Goal: Task Accomplishment & Management: Complete application form

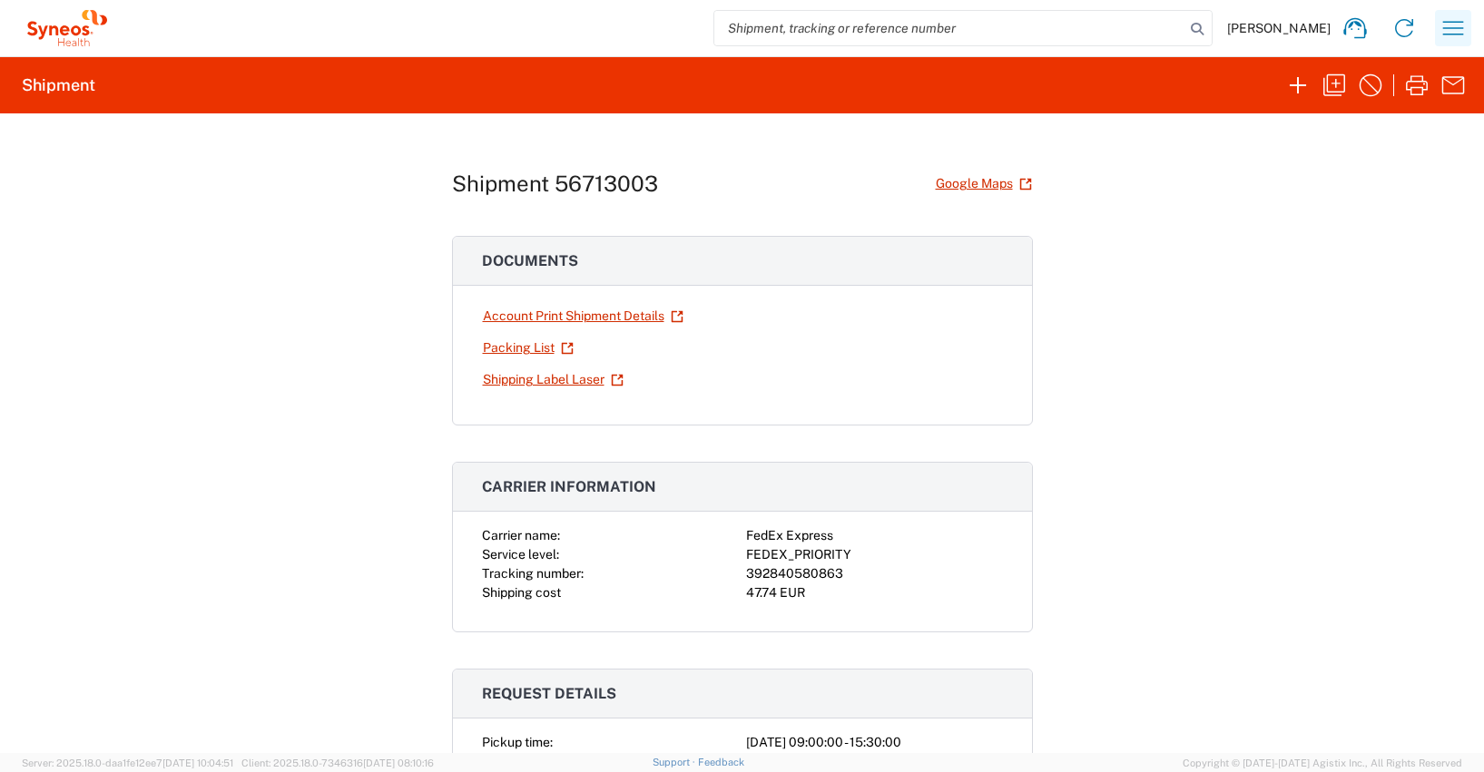
click at [1454, 25] on icon "button" at bounding box center [1453, 28] width 29 height 29
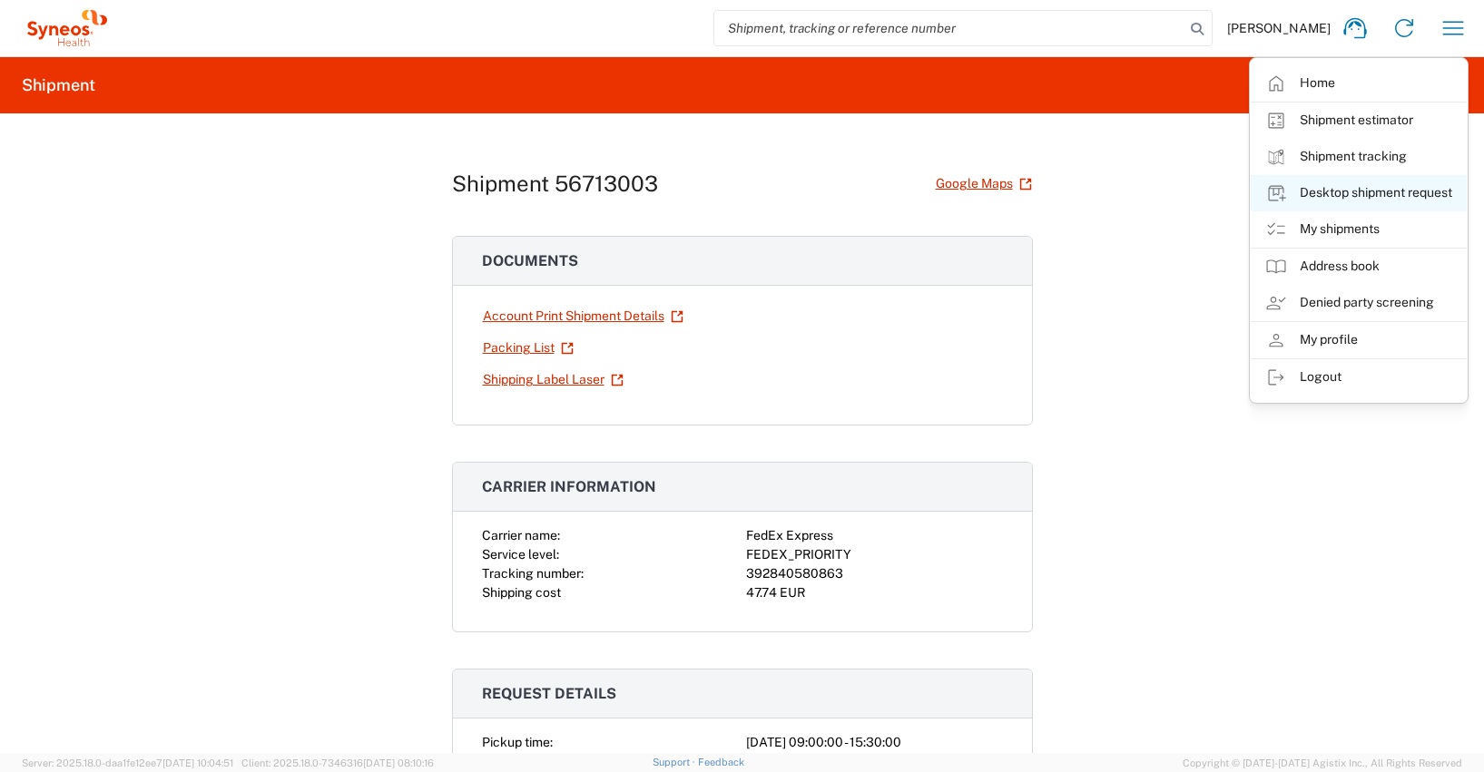
click at [1333, 192] on link "Desktop shipment request" at bounding box center [1359, 193] width 216 height 36
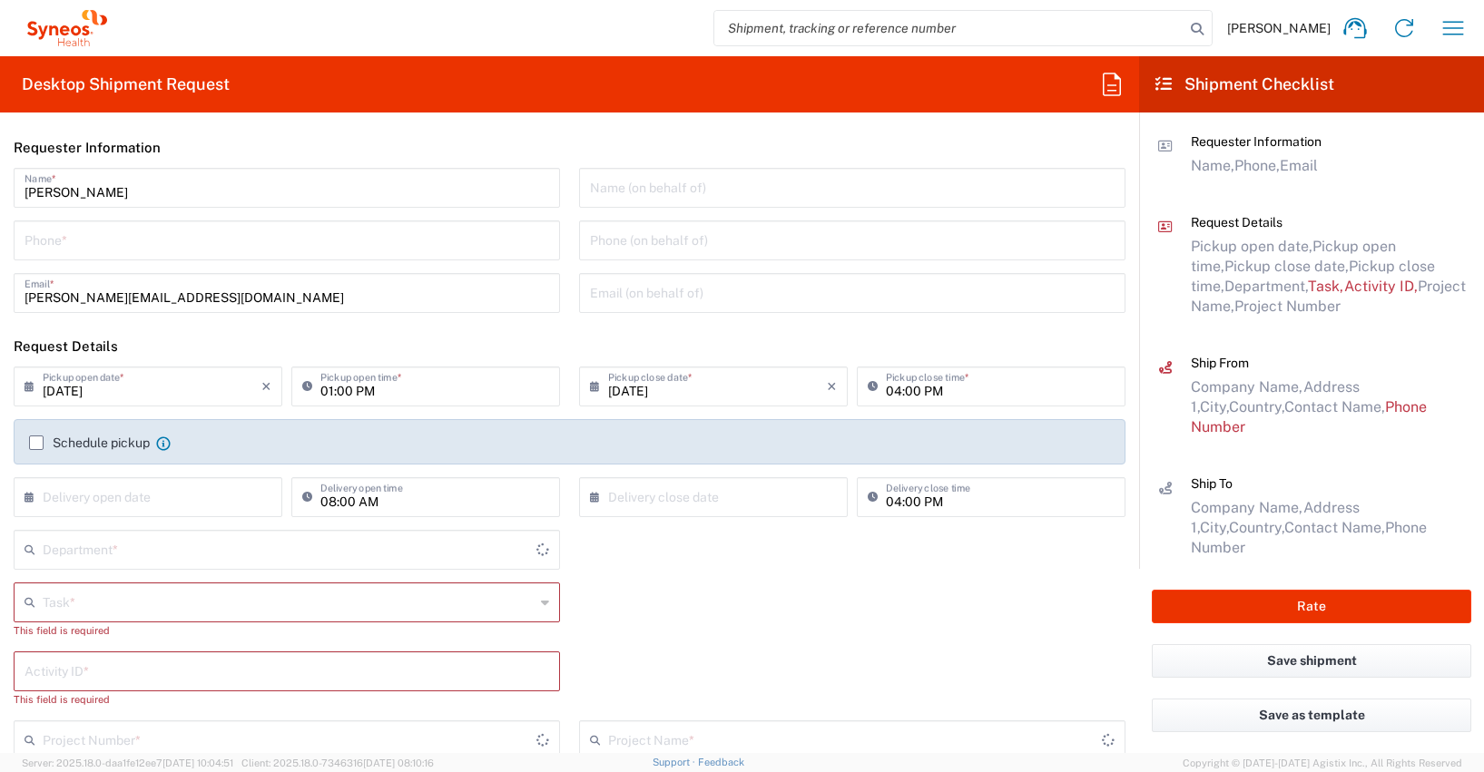
type input "4510"
click at [37, 446] on label "Schedule pickup" at bounding box center [89, 443] width 121 height 15
click at [36, 443] on input "Schedule pickup" at bounding box center [36, 443] width 0 height 0
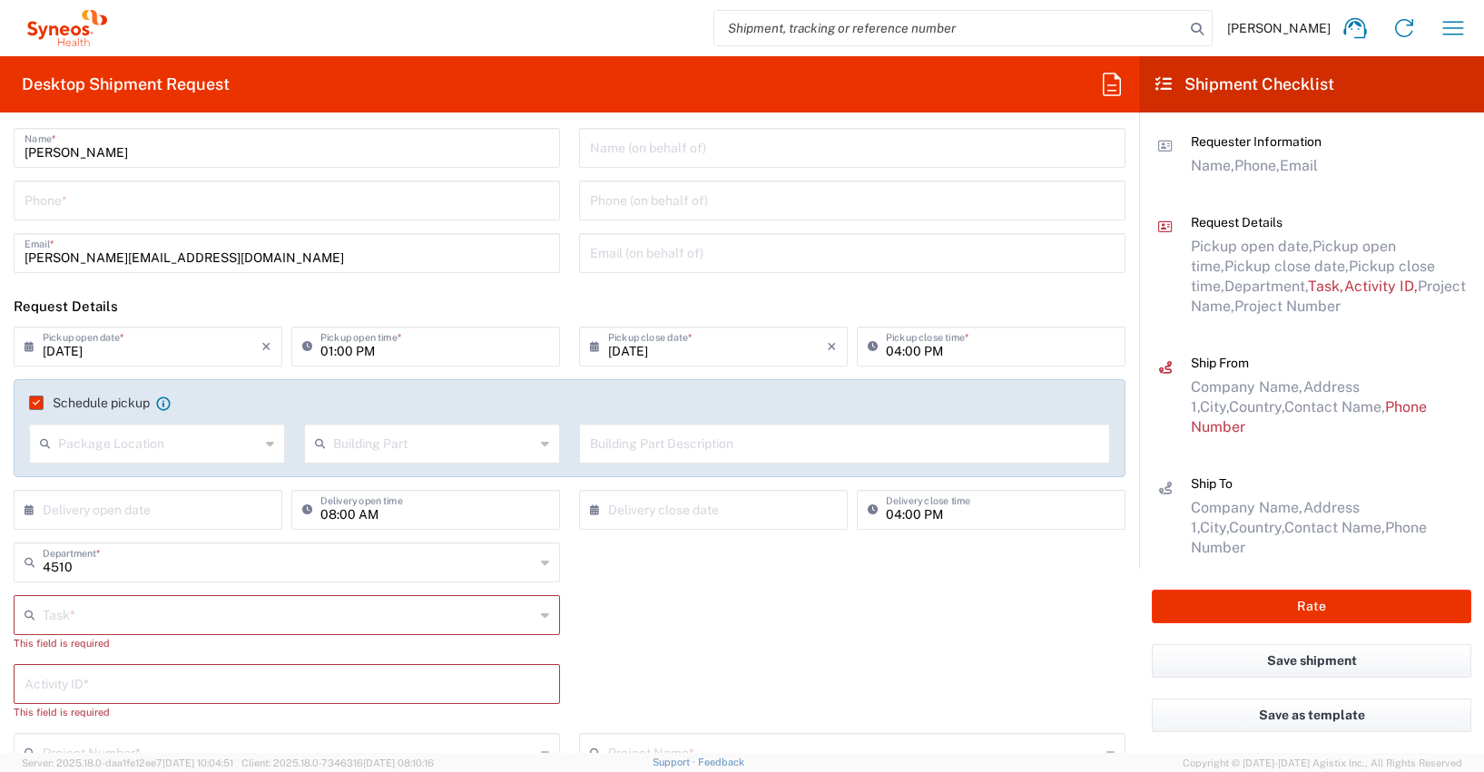
scroll to position [225, 0]
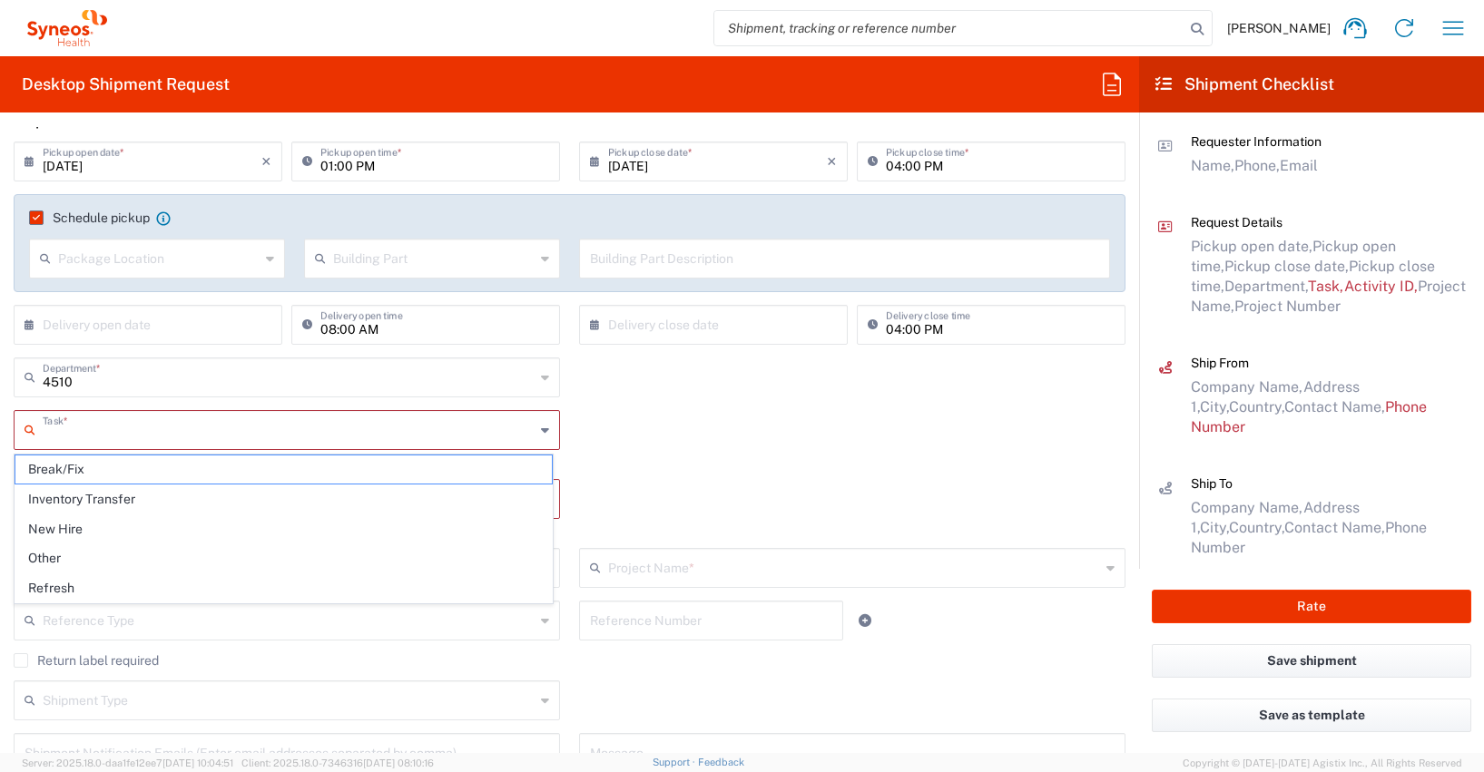
click at [50, 428] on input "text" at bounding box center [289, 429] width 492 height 32
click at [50, 552] on span "Other" at bounding box center [283, 559] width 536 height 28
type input "Other"
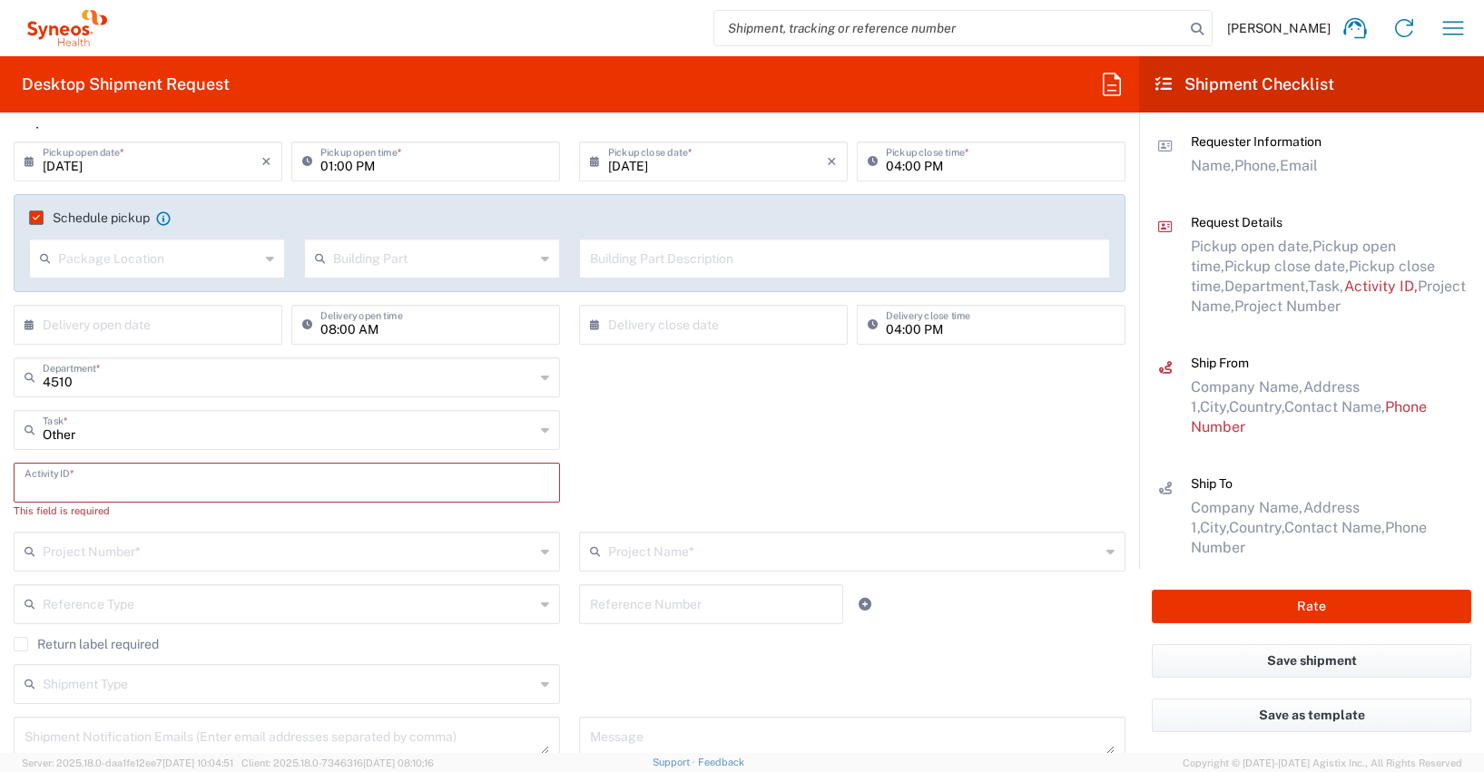
click at [64, 483] on input "text" at bounding box center [287, 482] width 525 height 32
type input "4510"
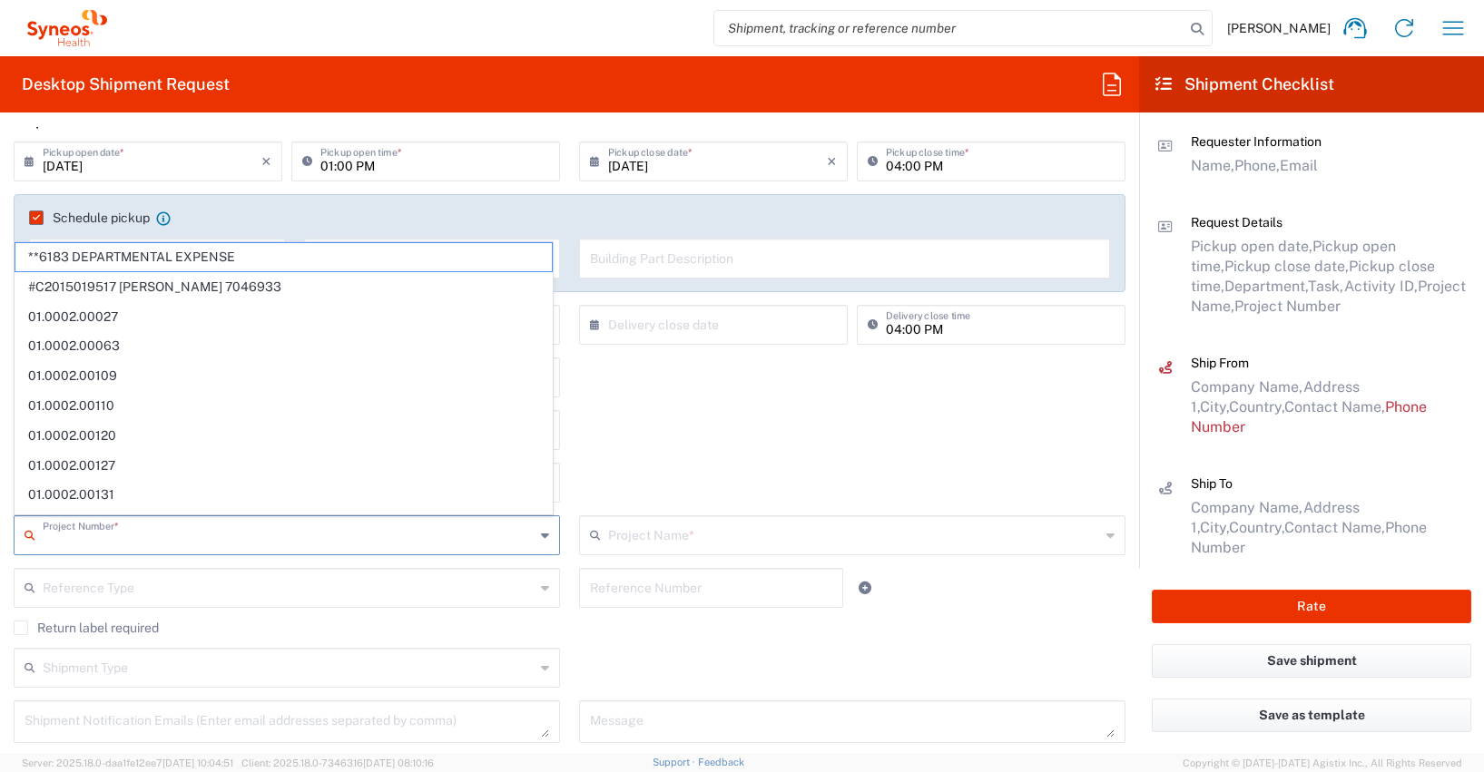
click at [64, 533] on input "text" at bounding box center [289, 534] width 492 height 32
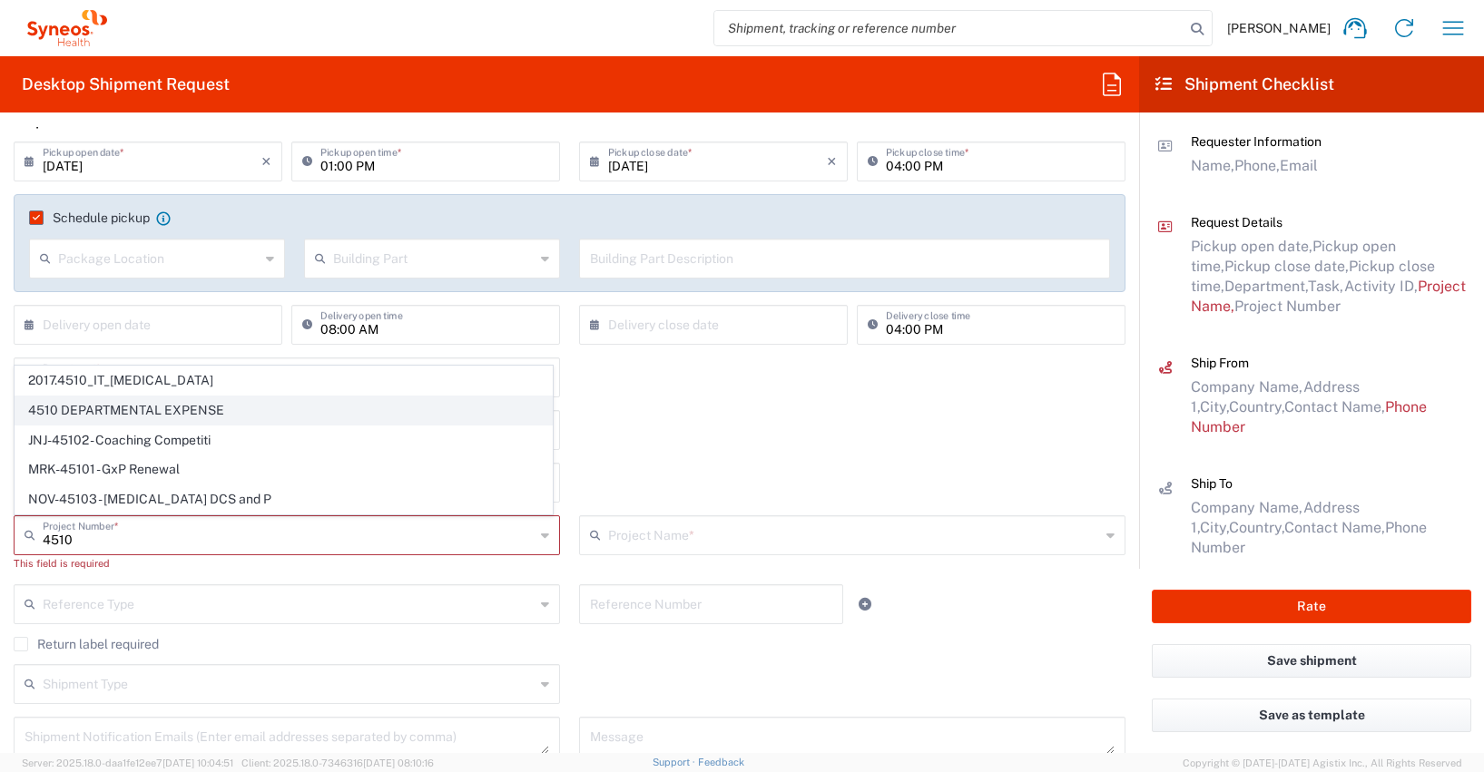
click at [176, 411] on span "4510 DEPARTMENTAL EXPENSE" at bounding box center [283, 411] width 536 height 28
type input "4510 DEPARTMENTAL EXPENSE"
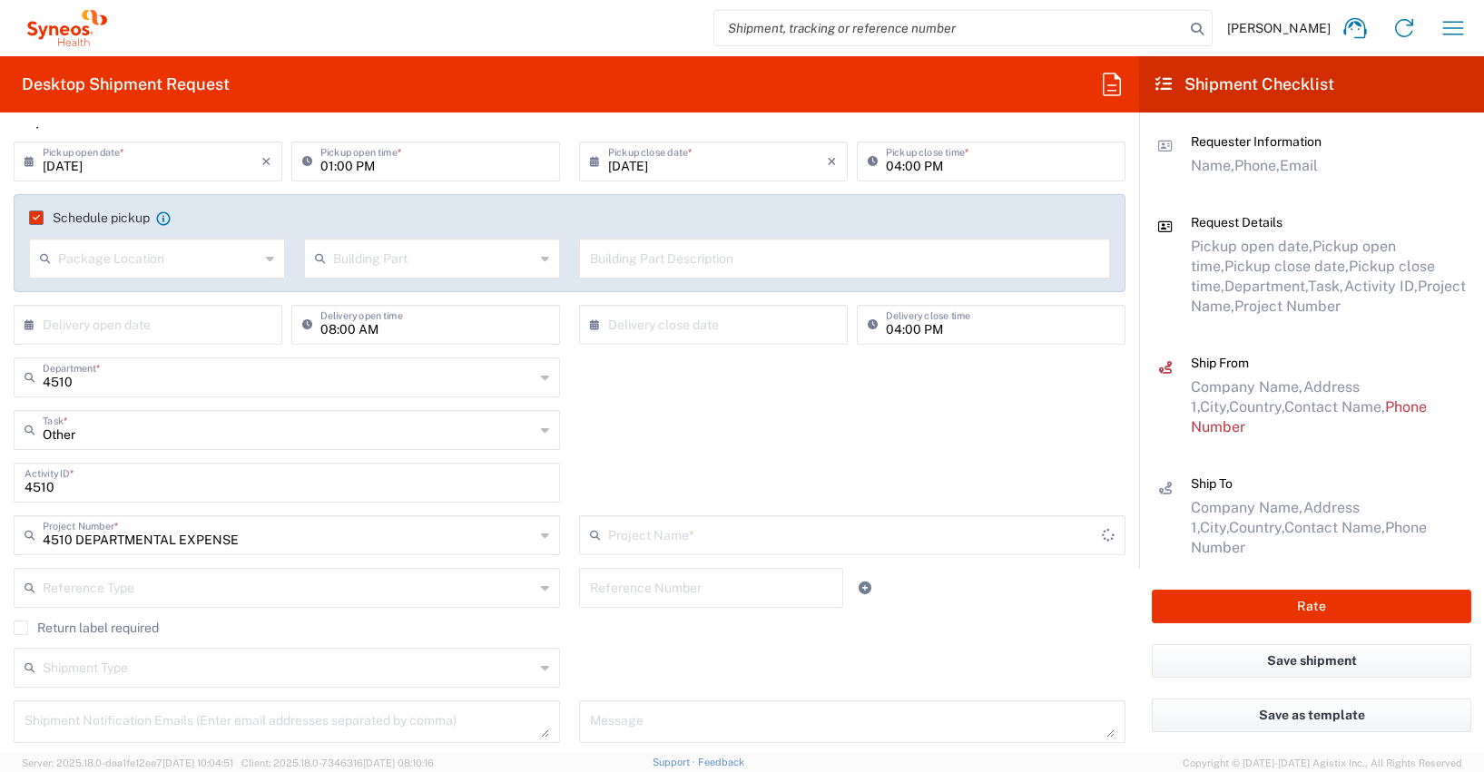
type input "4510 DEPARTMENTAL EXPENSE"
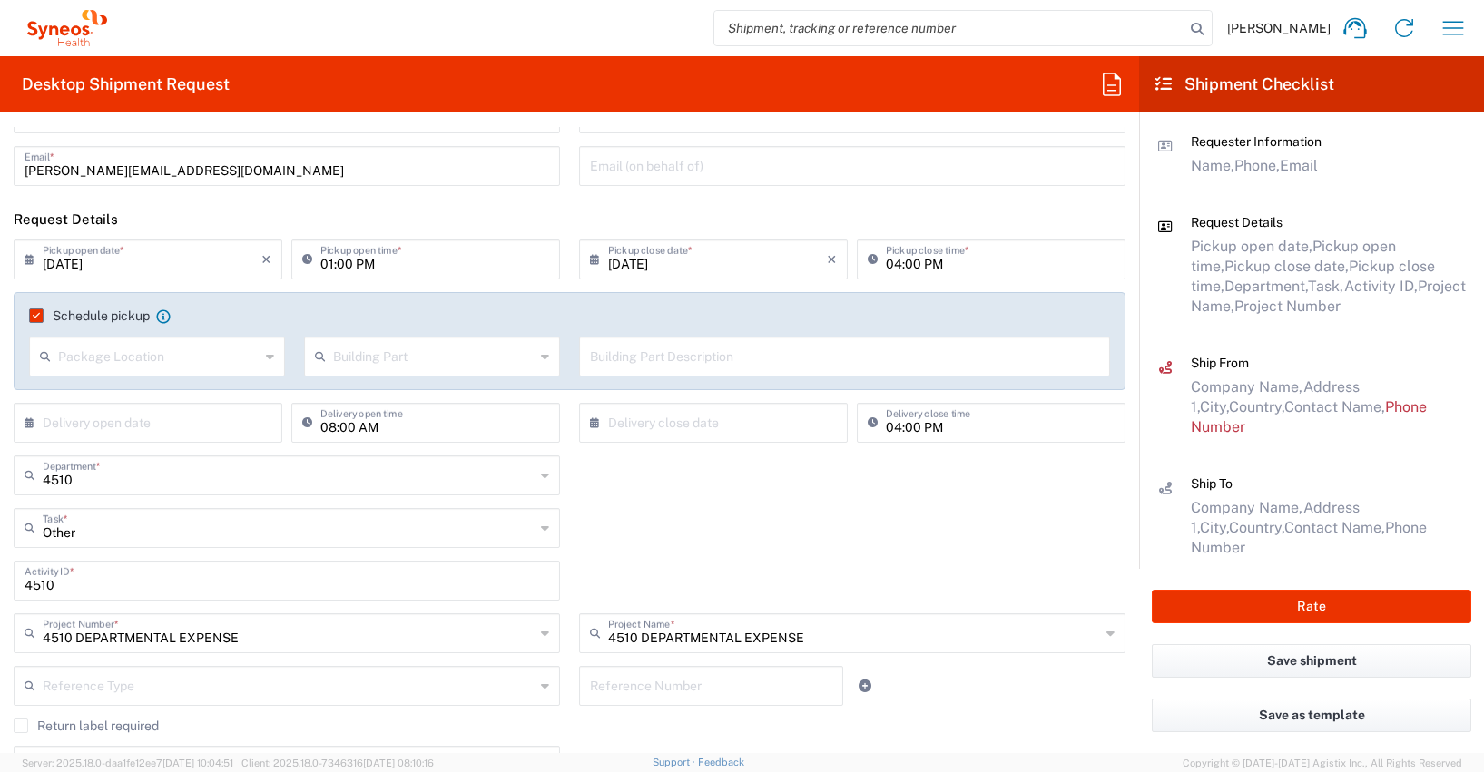
scroll to position [44, 0]
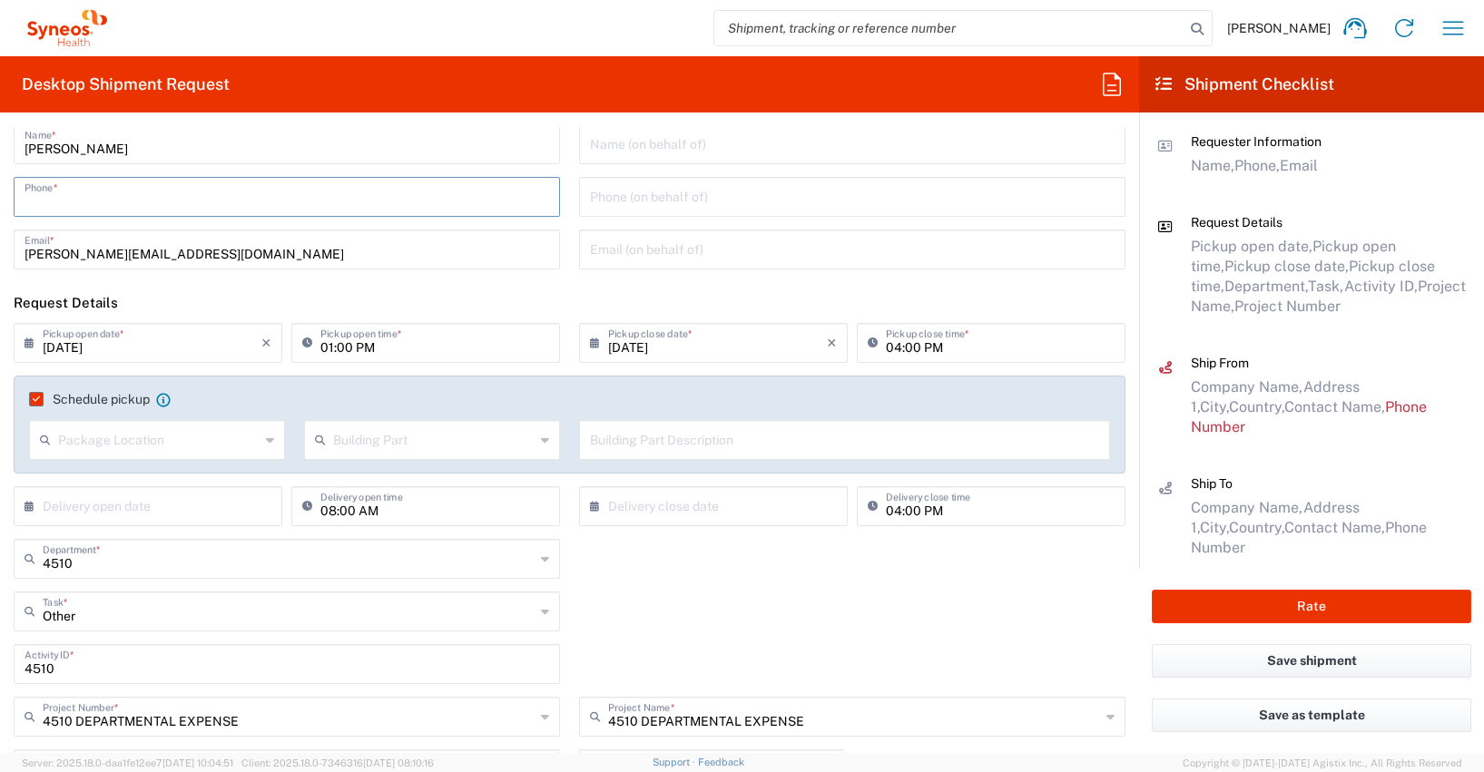
click at [68, 194] on input "tel" at bounding box center [287, 196] width 525 height 32
type input "01728392657"
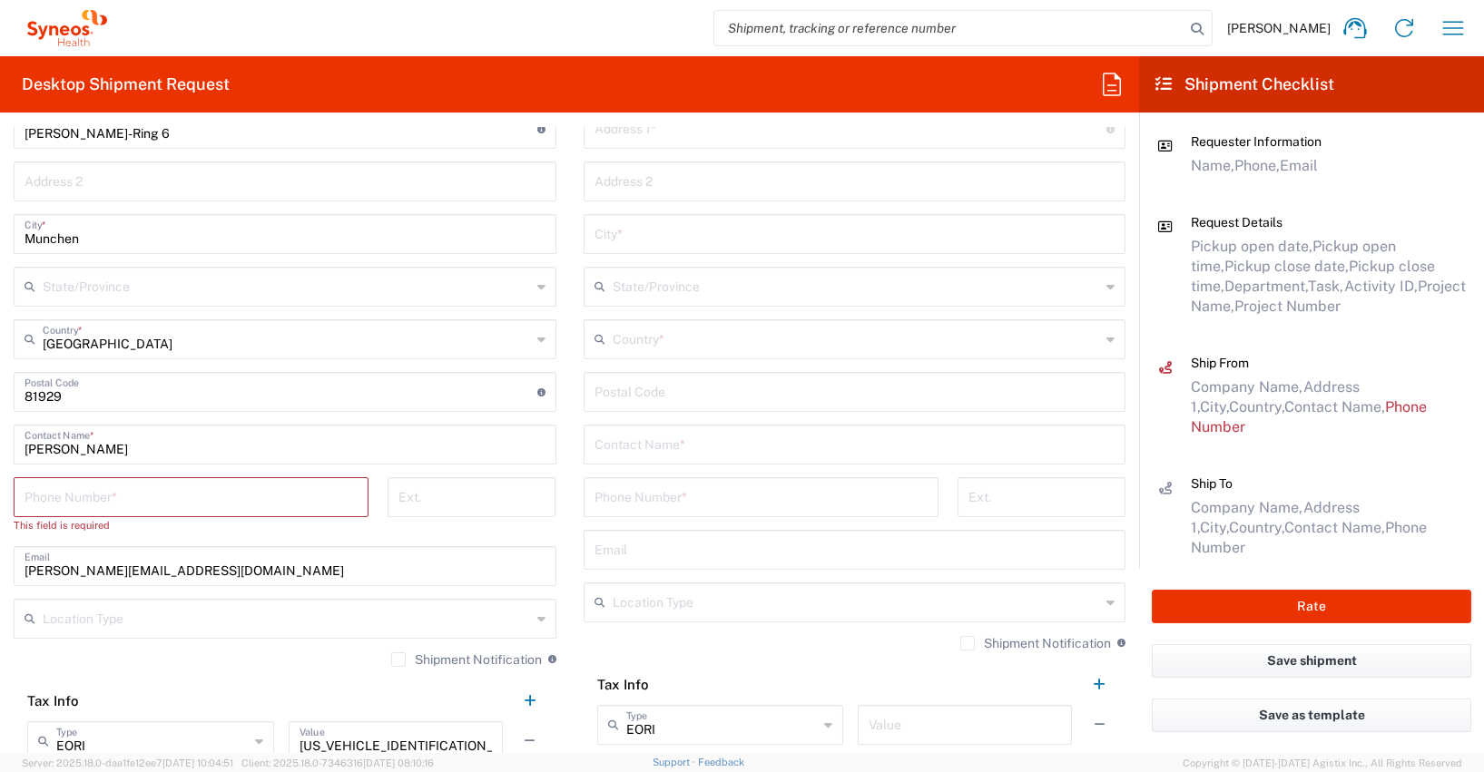
scroll to position [998, 0]
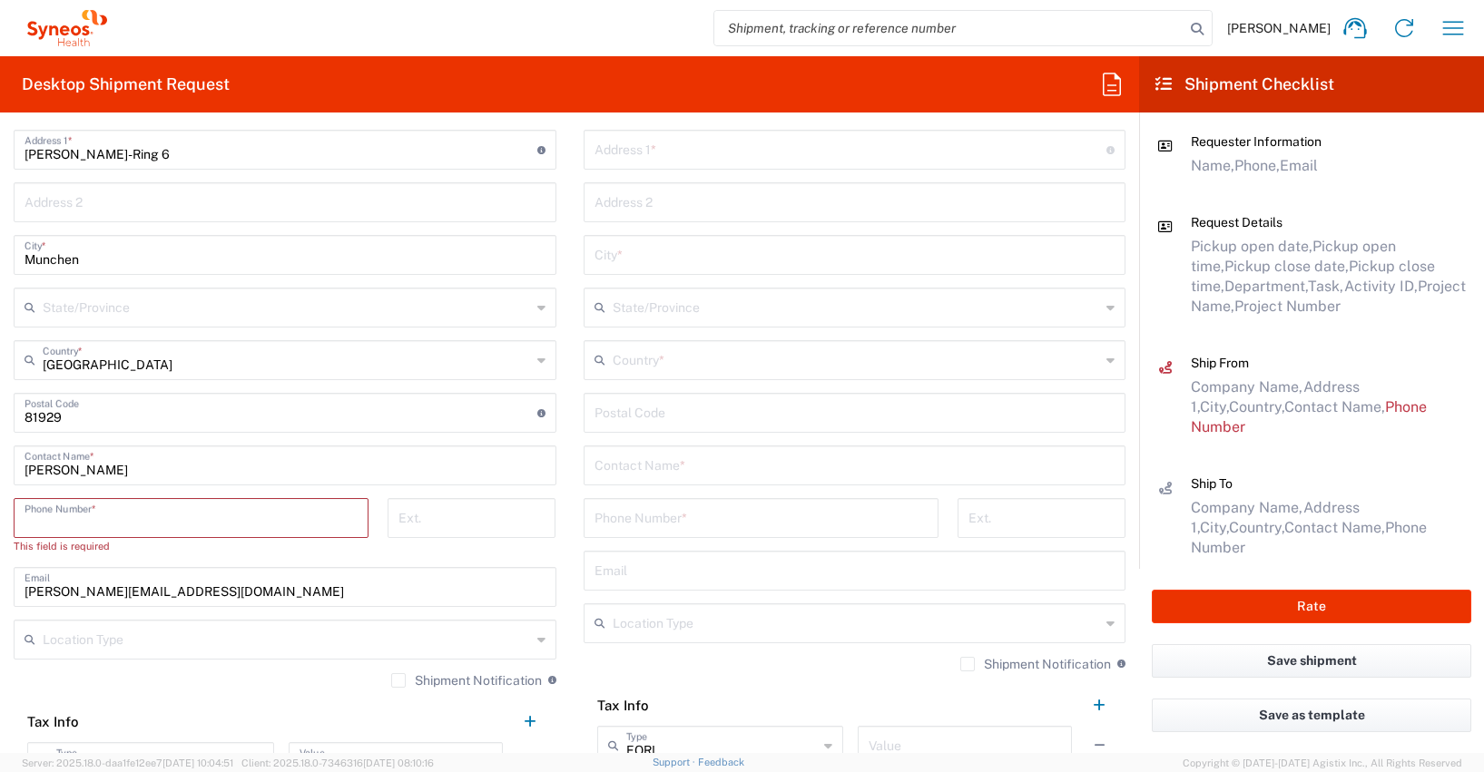
click at [44, 519] on input "tel" at bounding box center [191, 517] width 333 height 32
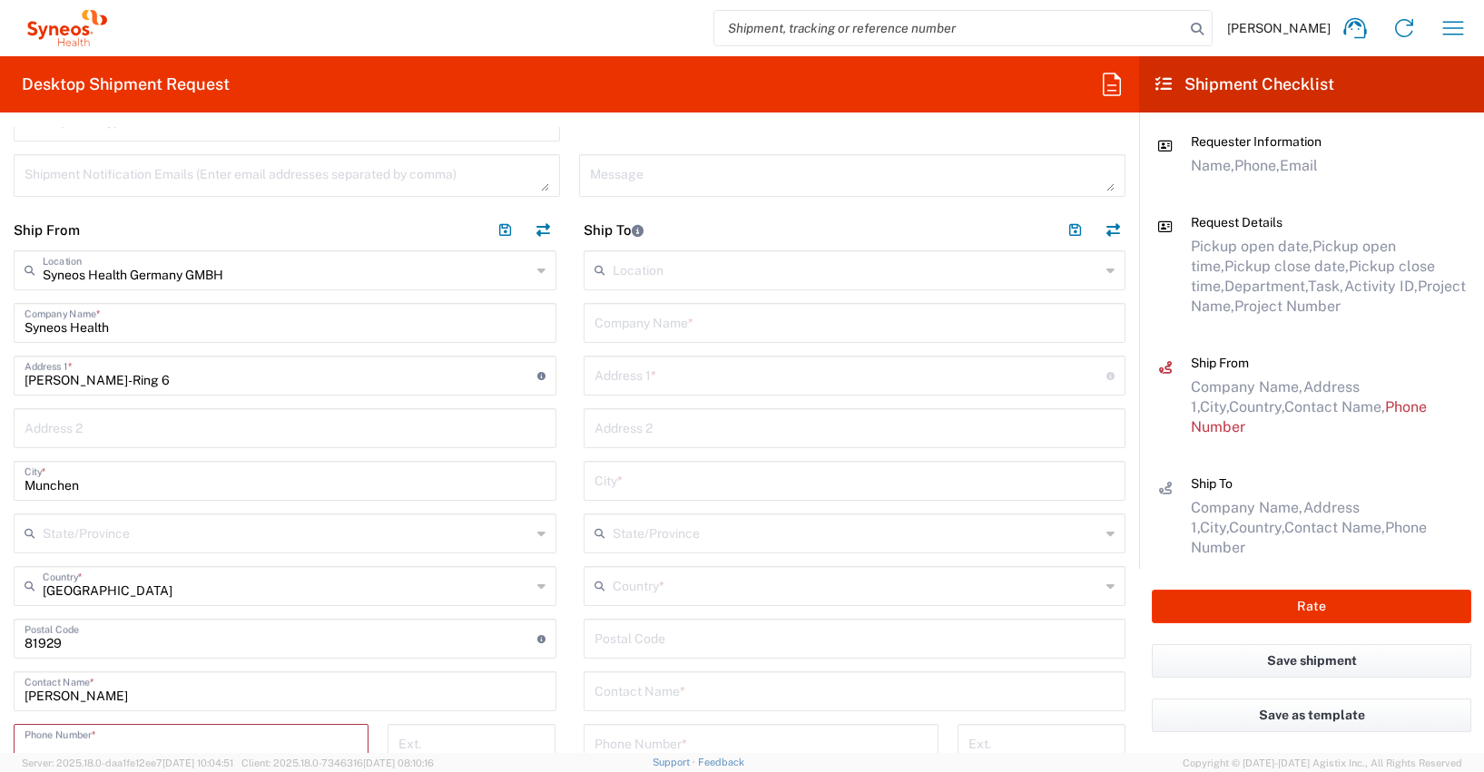
scroll to position [755, 0]
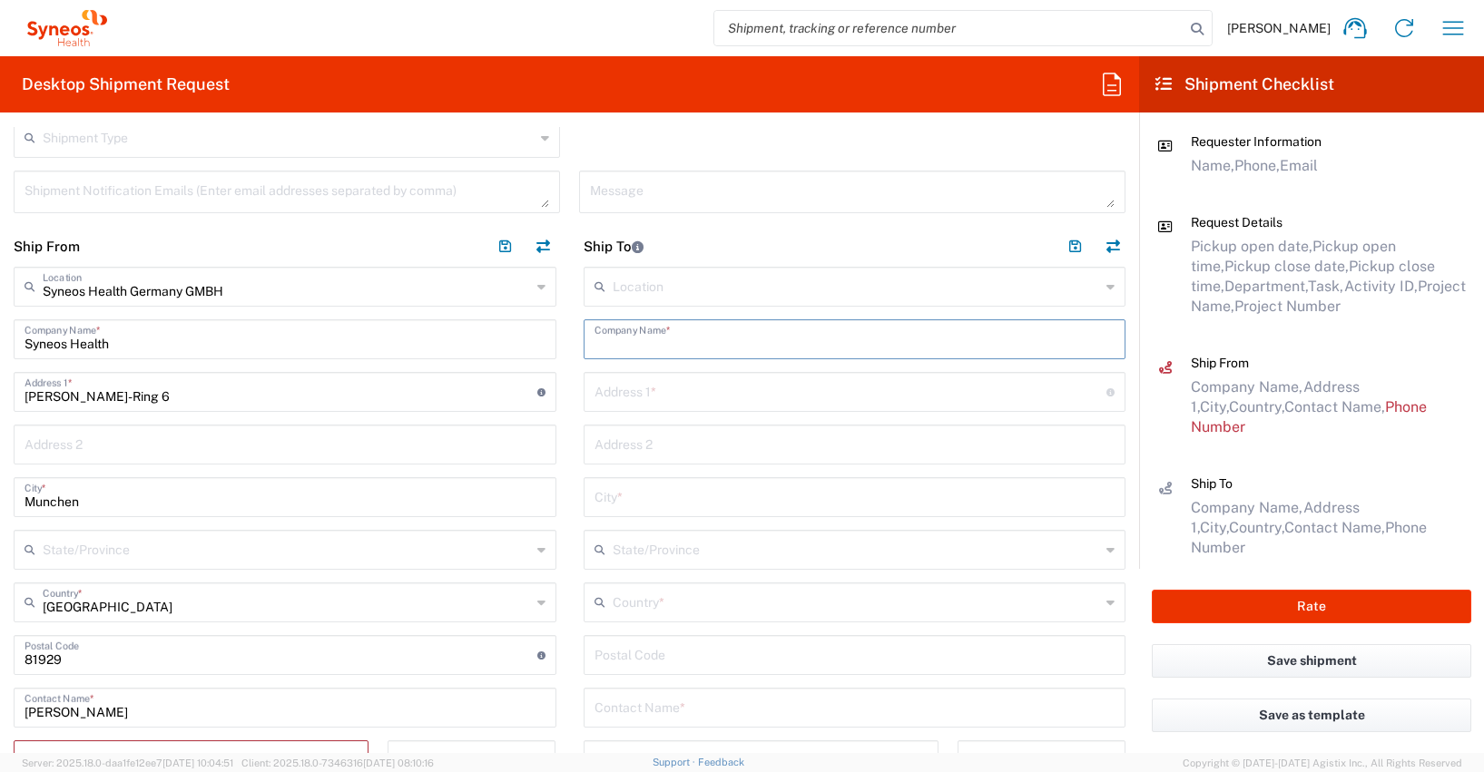
click at [623, 344] on input "text" at bounding box center [855, 338] width 521 height 32
paste input "[STREET_ADDRESS]"
type input "[STREET_ADDRESS]"
paste input "[STREET_ADDRESS]"
type input "[STREET_ADDRESS]"
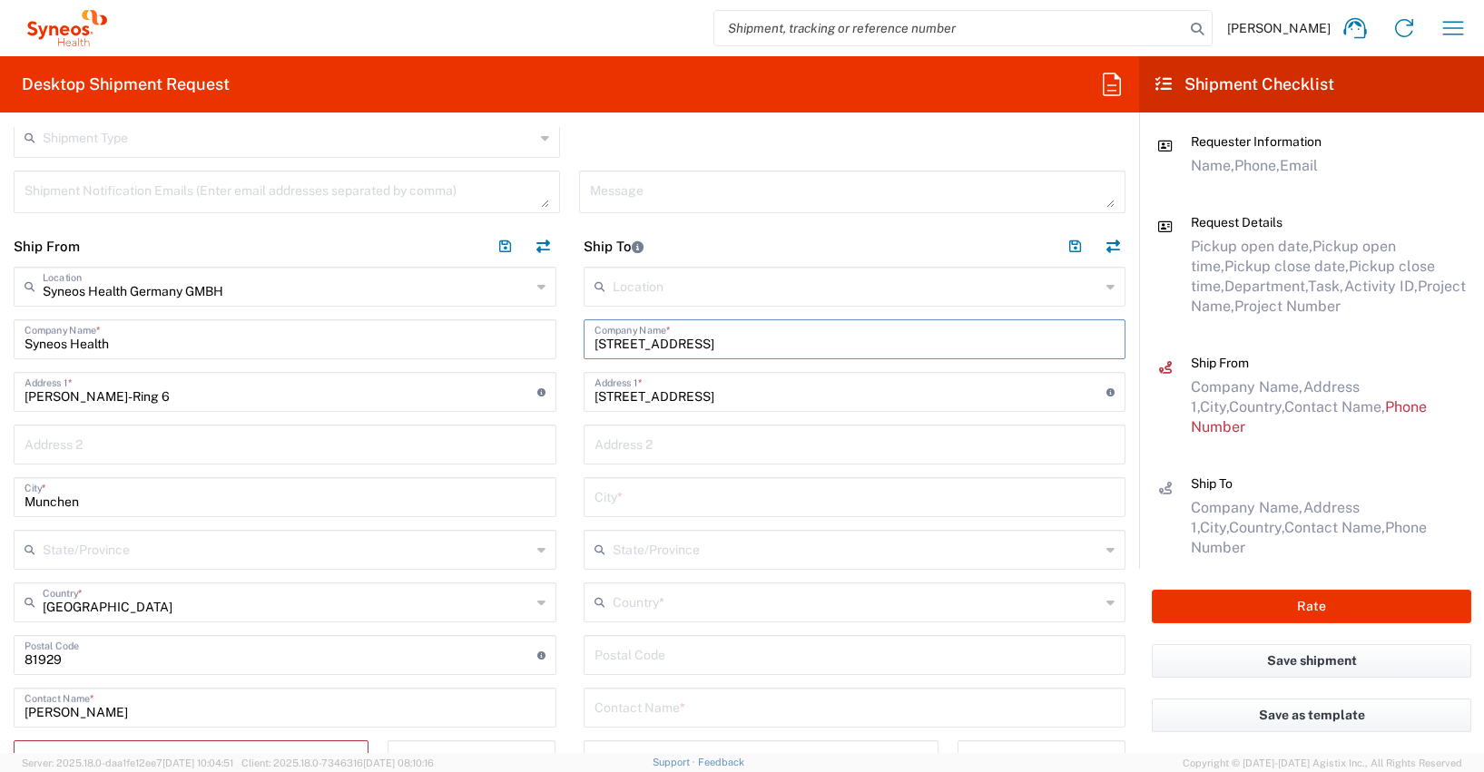
drag, startPoint x: 689, startPoint y: 342, endPoint x: 556, endPoint y: 348, distance: 132.6
click at [556, 348] on div "Ship From Syneos Health [GEOGRAPHIC_DATA] GMBH Location Syneos Health [GEOGRAPH…" at bounding box center [569, 658] width 1139 height 864
drag, startPoint x: 699, startPoint y: 341, endPoint x: 563, endPoint y: 341, distance: 136.2
click at [570, 341] on main "Location [PERSON_NAME] LLC-[GEOGRAPHIC_DATA] [GEOGRAPHIC_DATA] [GEOGRAPHIC_DATA…" at bounding box center [855, 644] width 570 height 754
type input "[PERSON_NAME]"
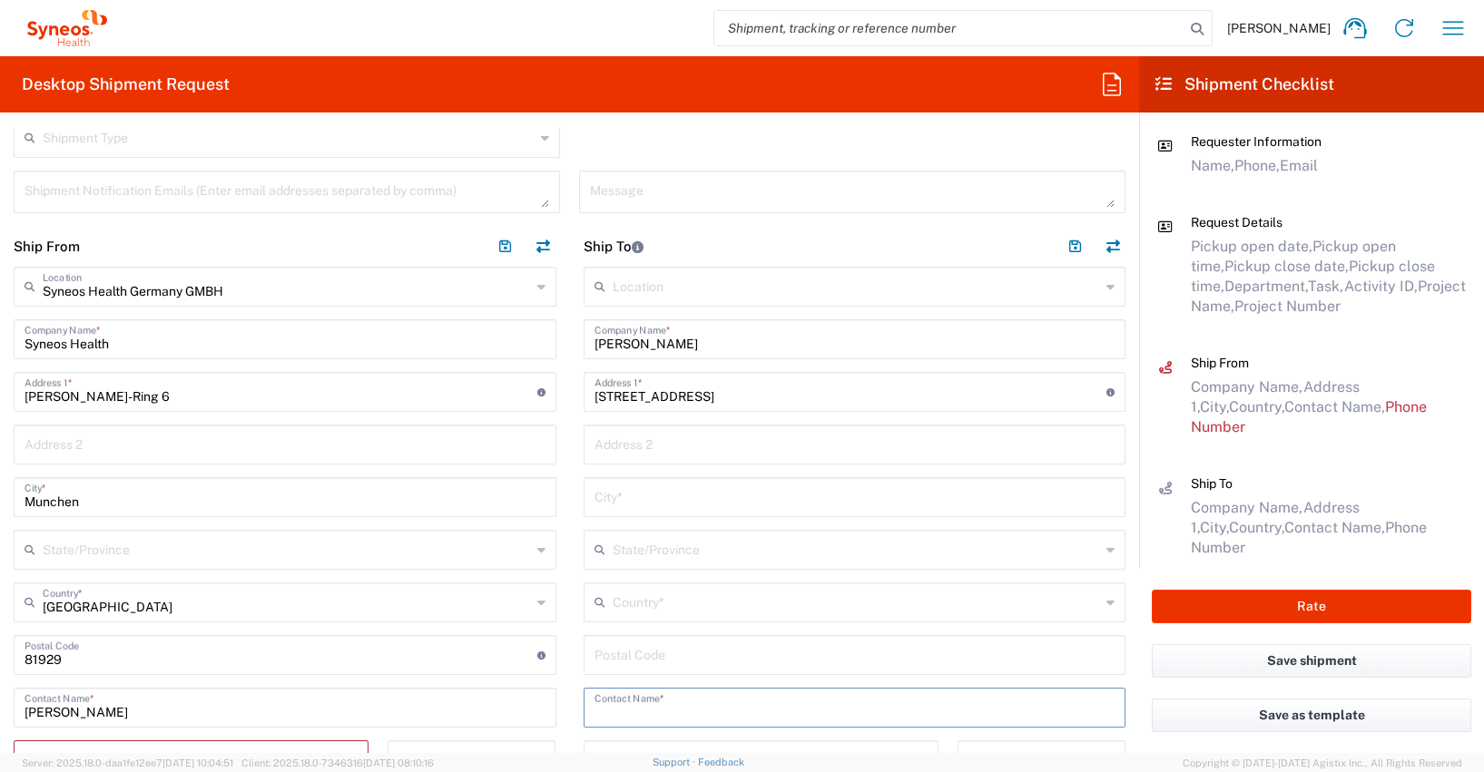
paste input "[PERSON_NAME]"
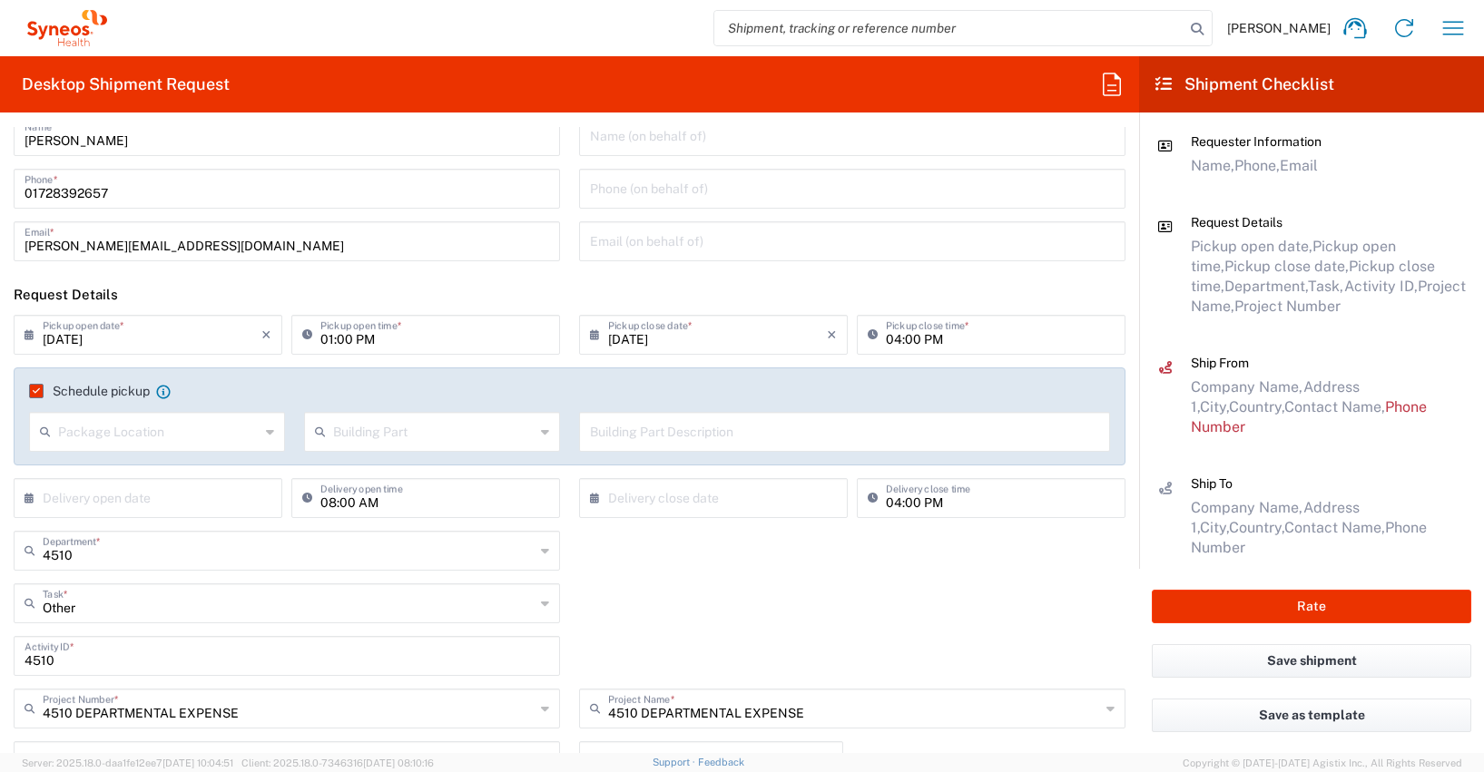
scroll to position [0, 0]
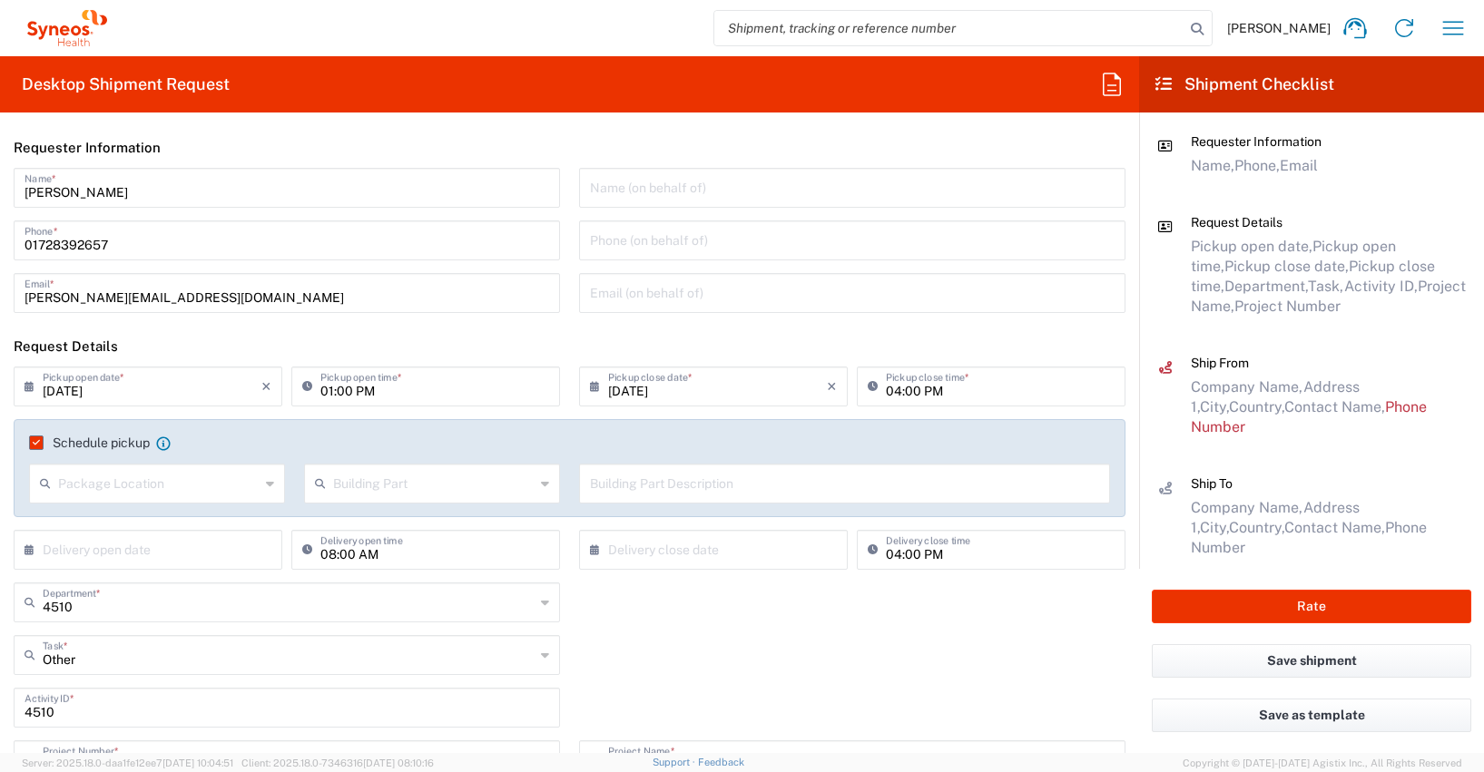
type input "[PERSON_NAME]"
click at [62, 244] on input "01728392657" at bounding box center [287, 239] width 525 height 32
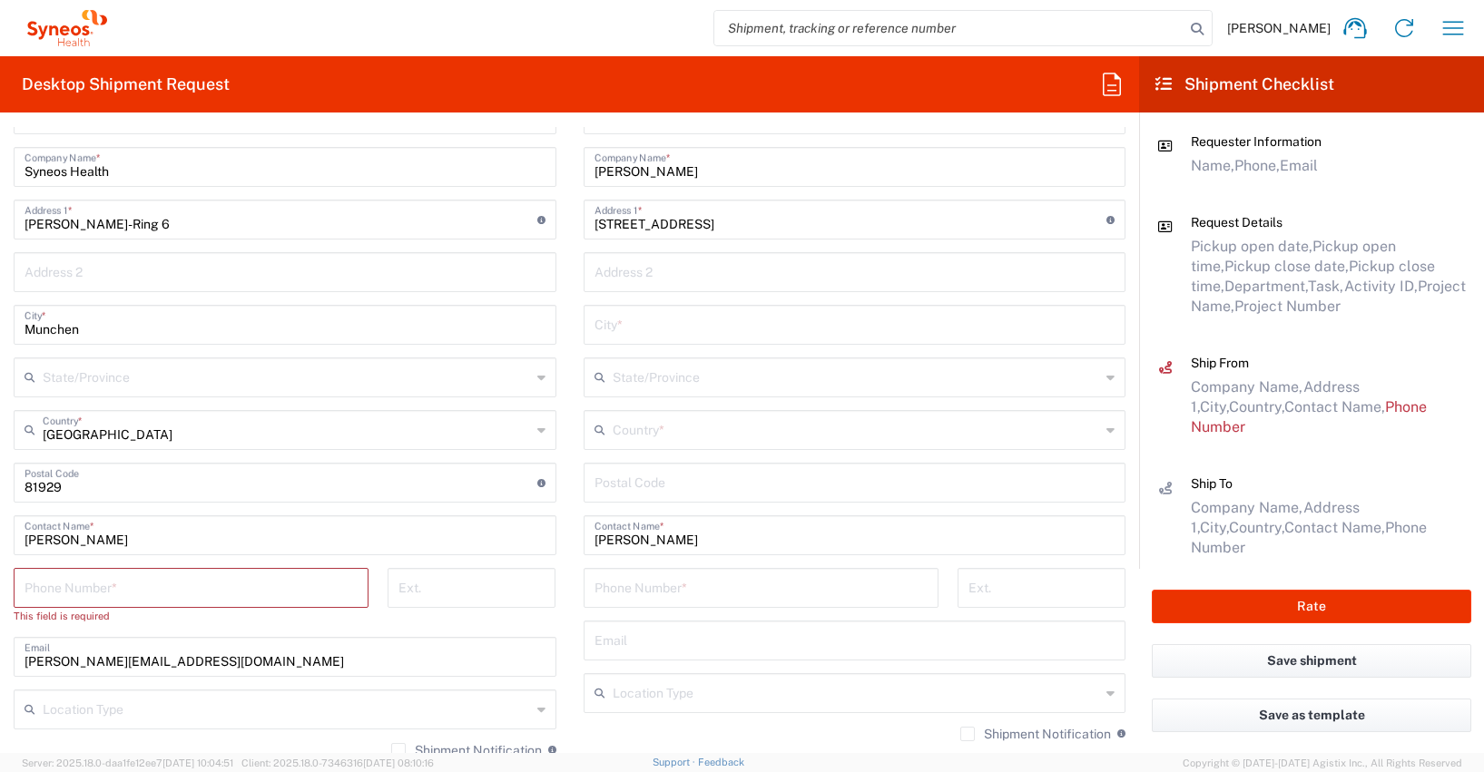
scroll to position [933, 0]
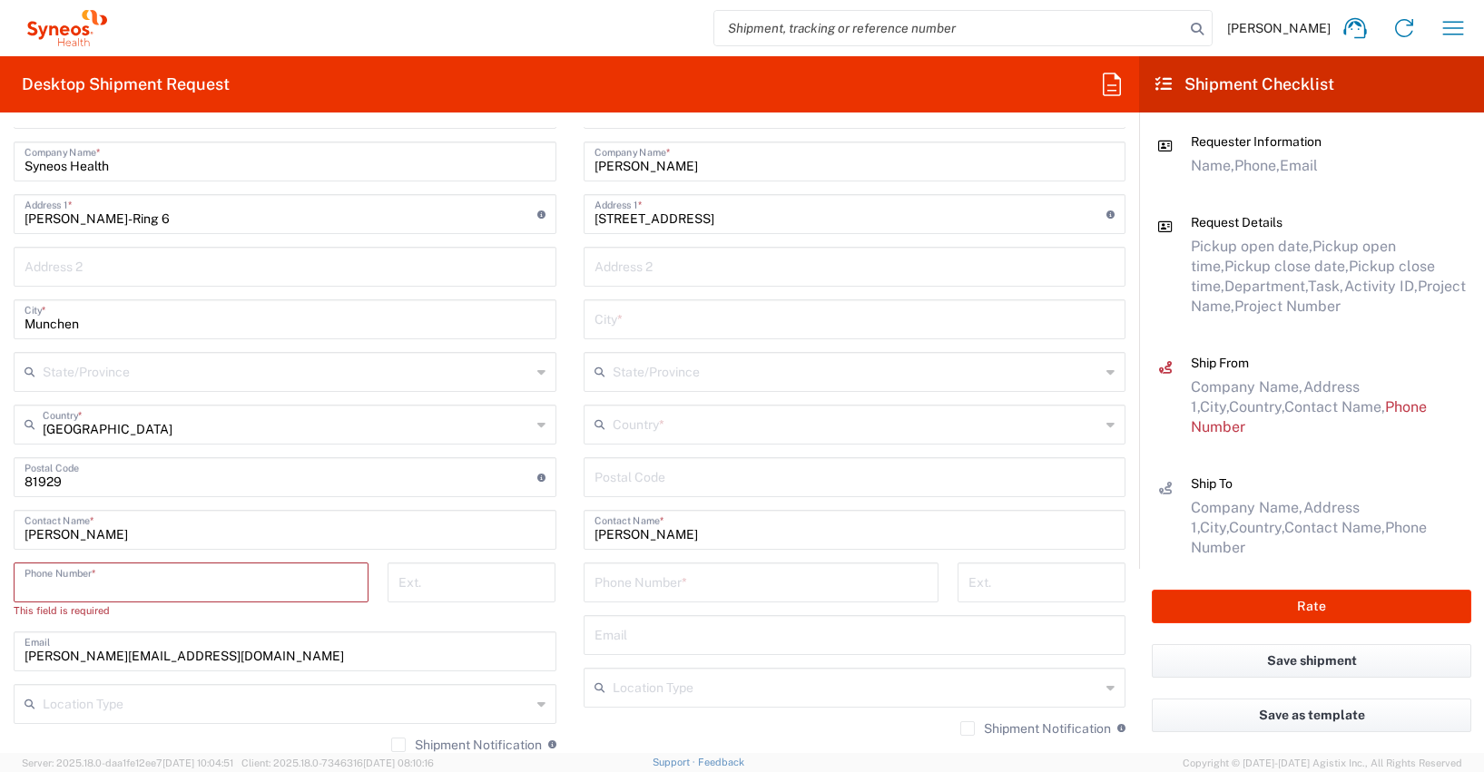
paste input "01728392657"
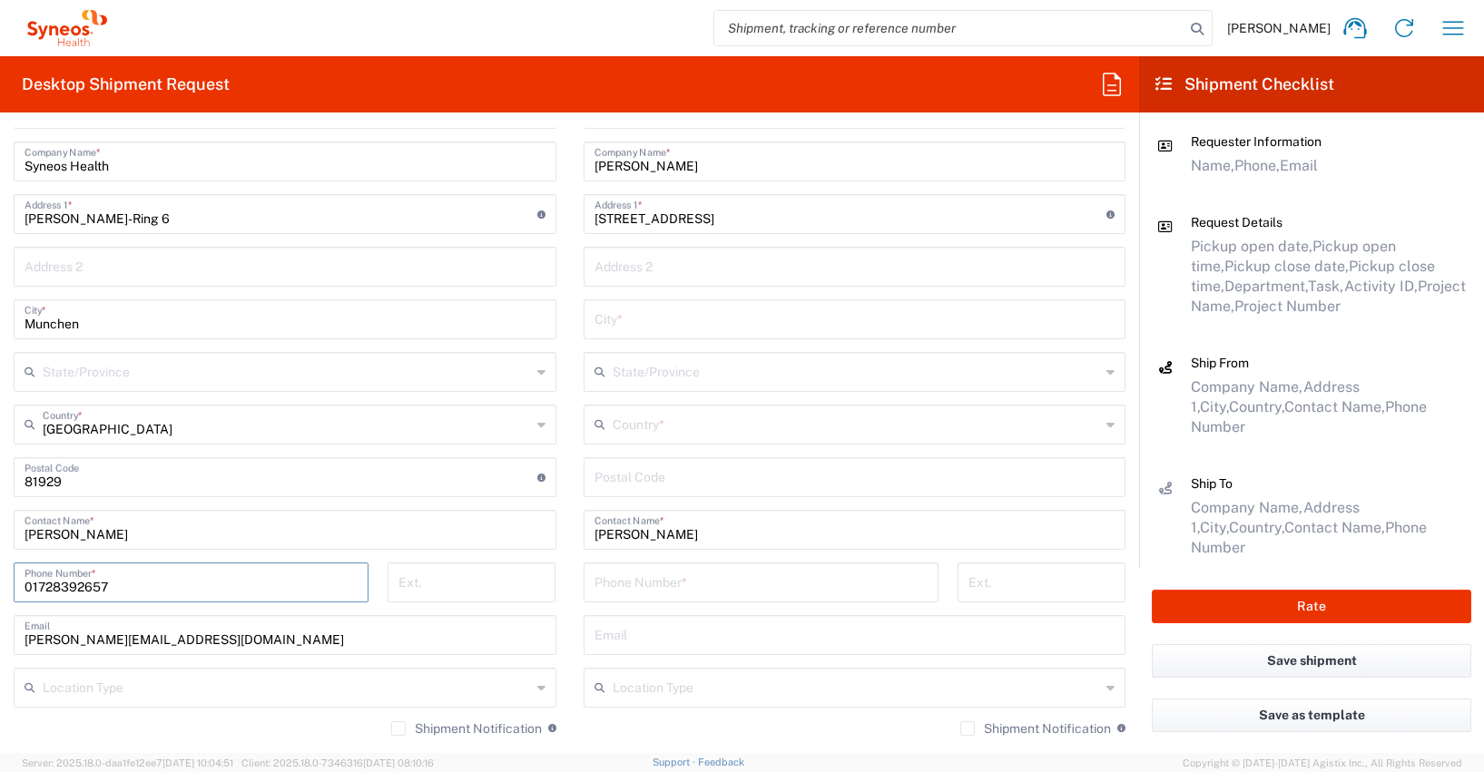
type input "01728392657"
click at [2, 349] on main "Syneos Health Germany GMBH Location Syneos Health [GEOGRAPHIC_DATA] GMBH [PERSO…" at bounding box center [285, 492] width 570 height 807
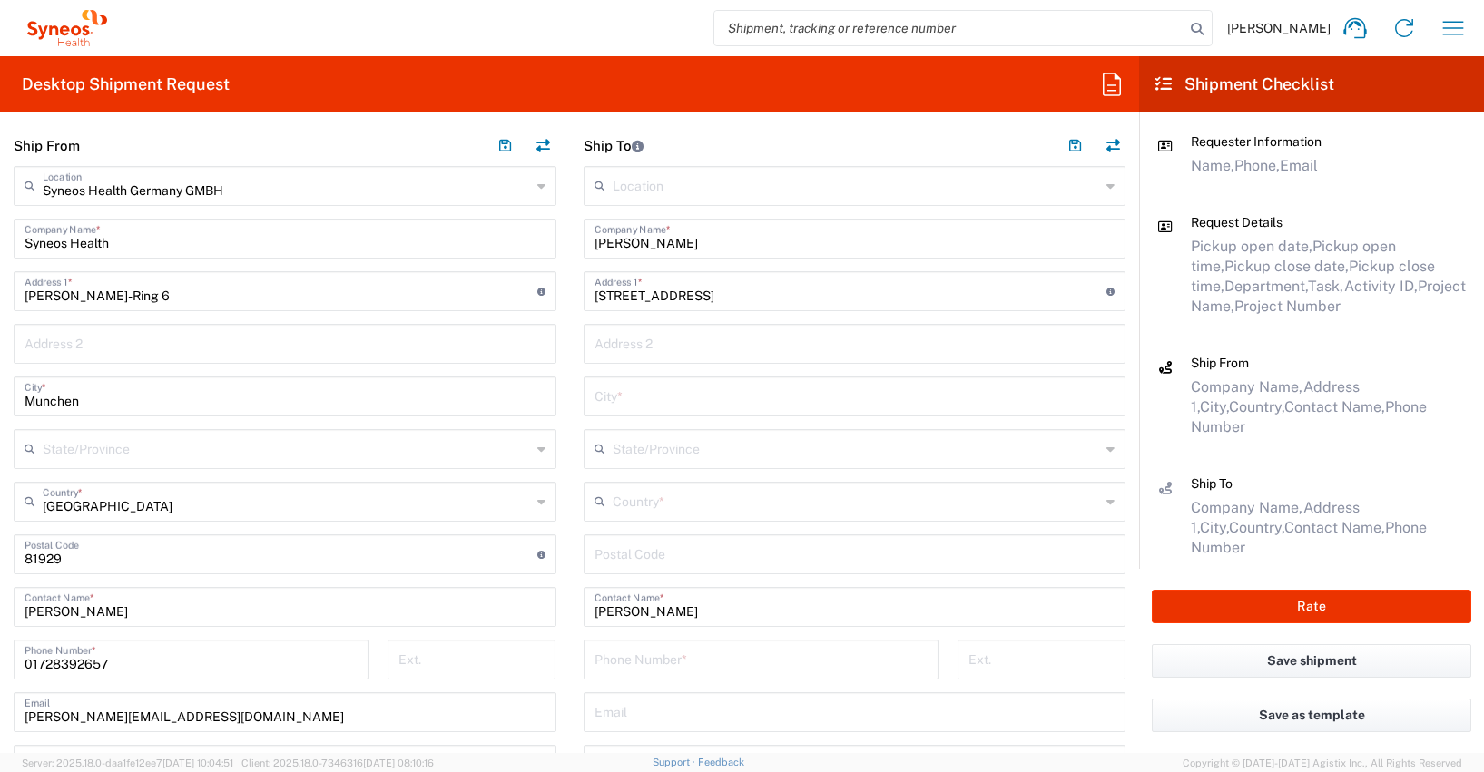
scroll to position [871, 0]
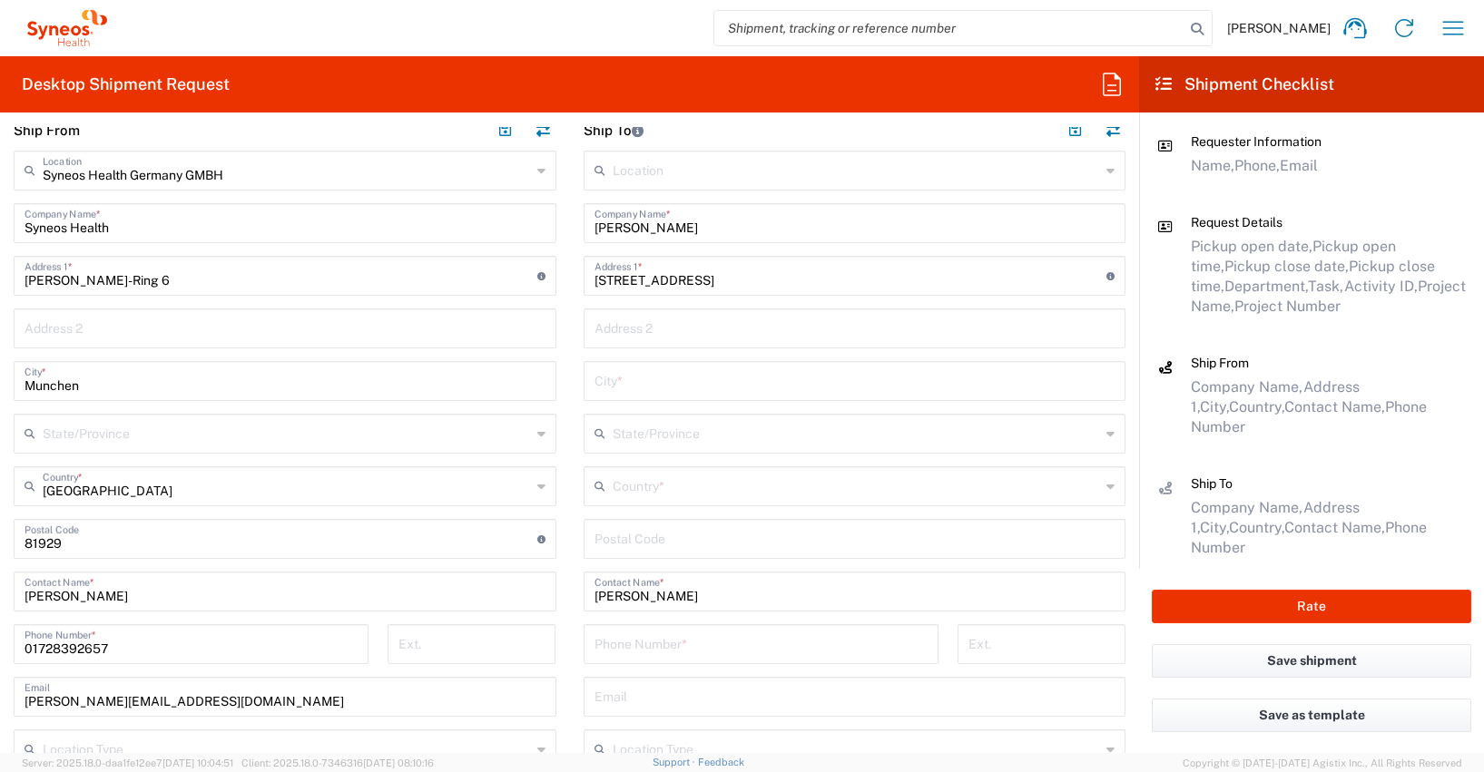
click at [596, 380] on input "text" at bounding box center [855, 380] width 521 height 32
type input "[GEOGRAPHIC_DATA]"
click at [595, 541] on input "undefined" at bounding box center [855, 538] width 521 height 32
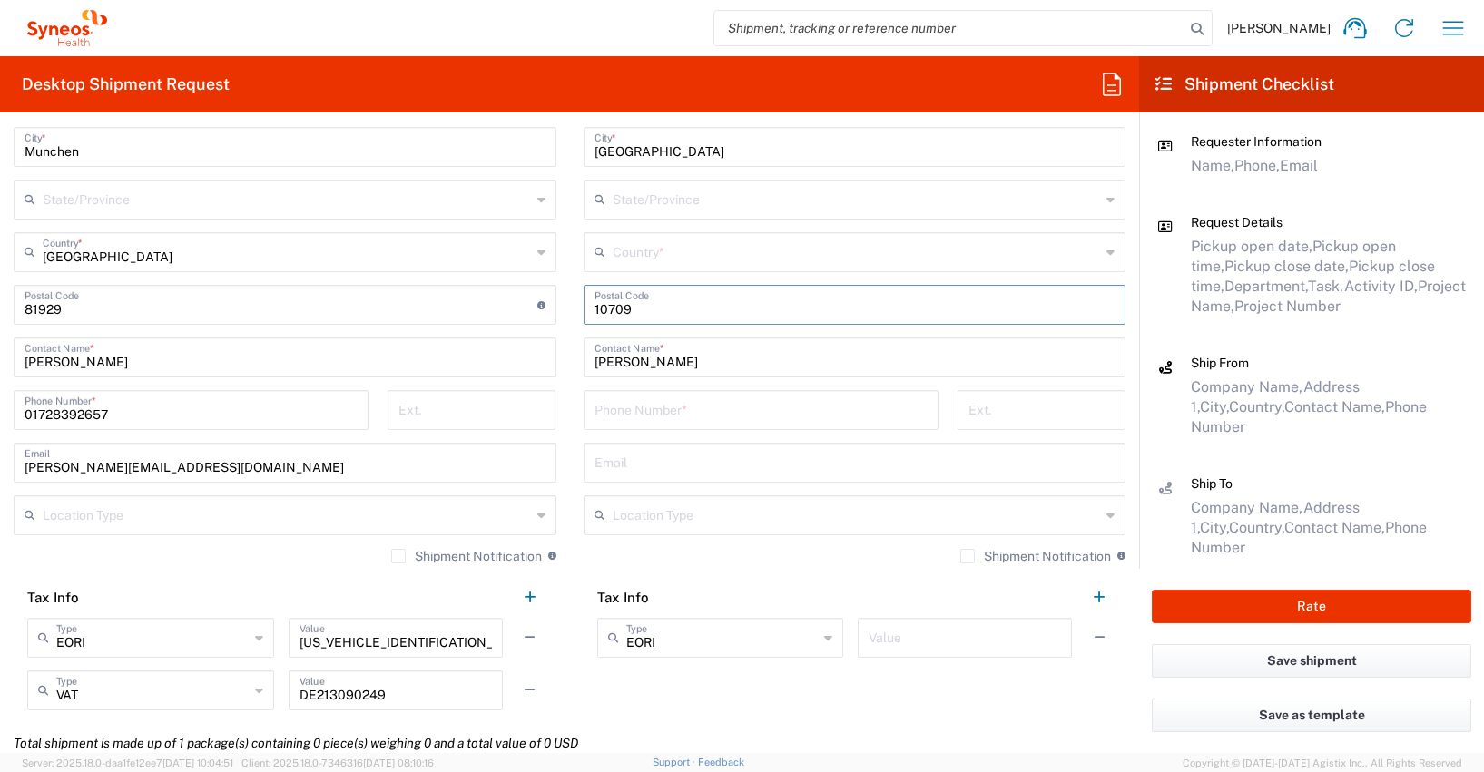
scroll to position [1167, 0]
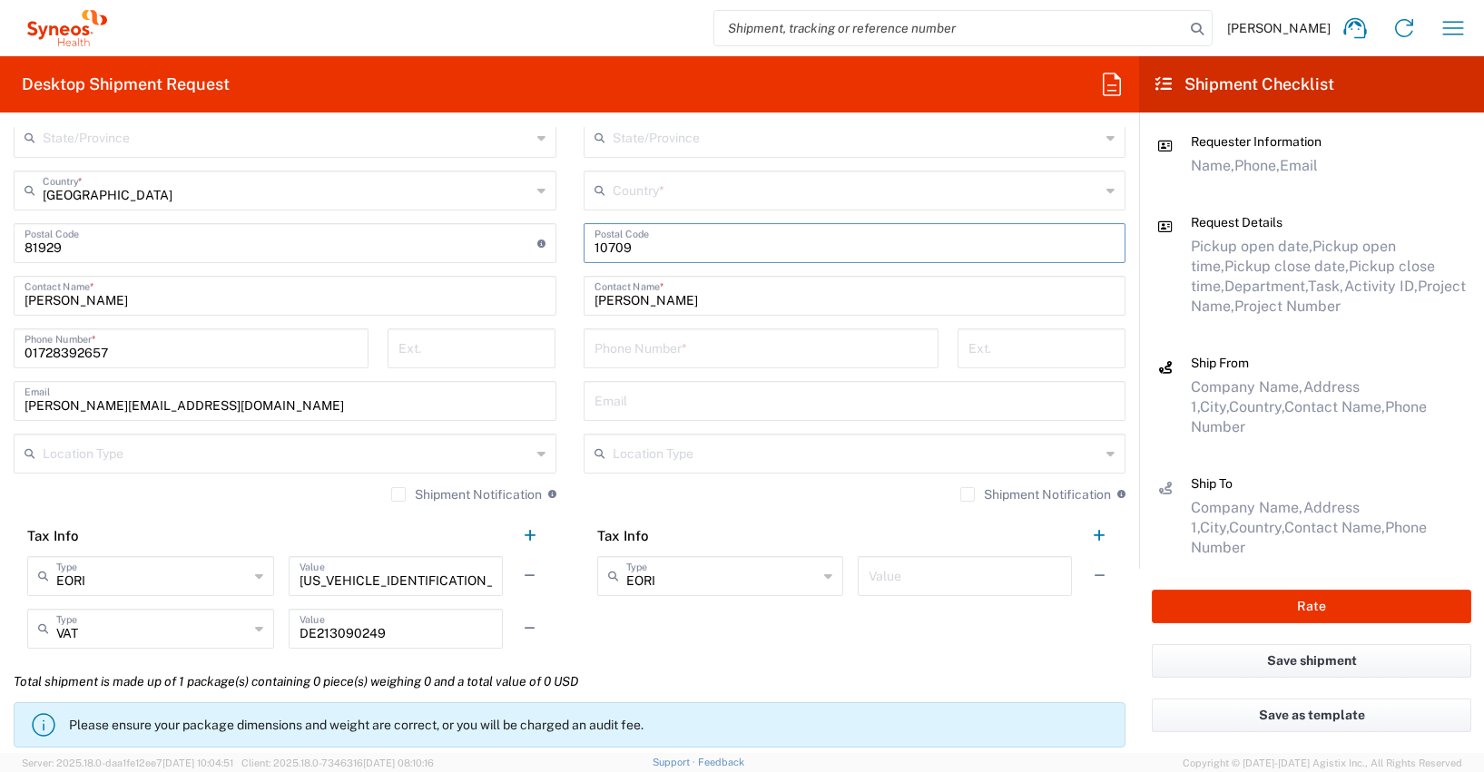
type input "10709"
click at [595, 343] on input "tel" at bounding box center [761, 347] width 333 height 32
paste input "[PHONE_NUMBER]"
type input "[PHONE_NUMBER]"
paste input "[PERSON_NAME][EMAIL_ADDRESS][PERSON_NAME][DOMAIN_NAME]"
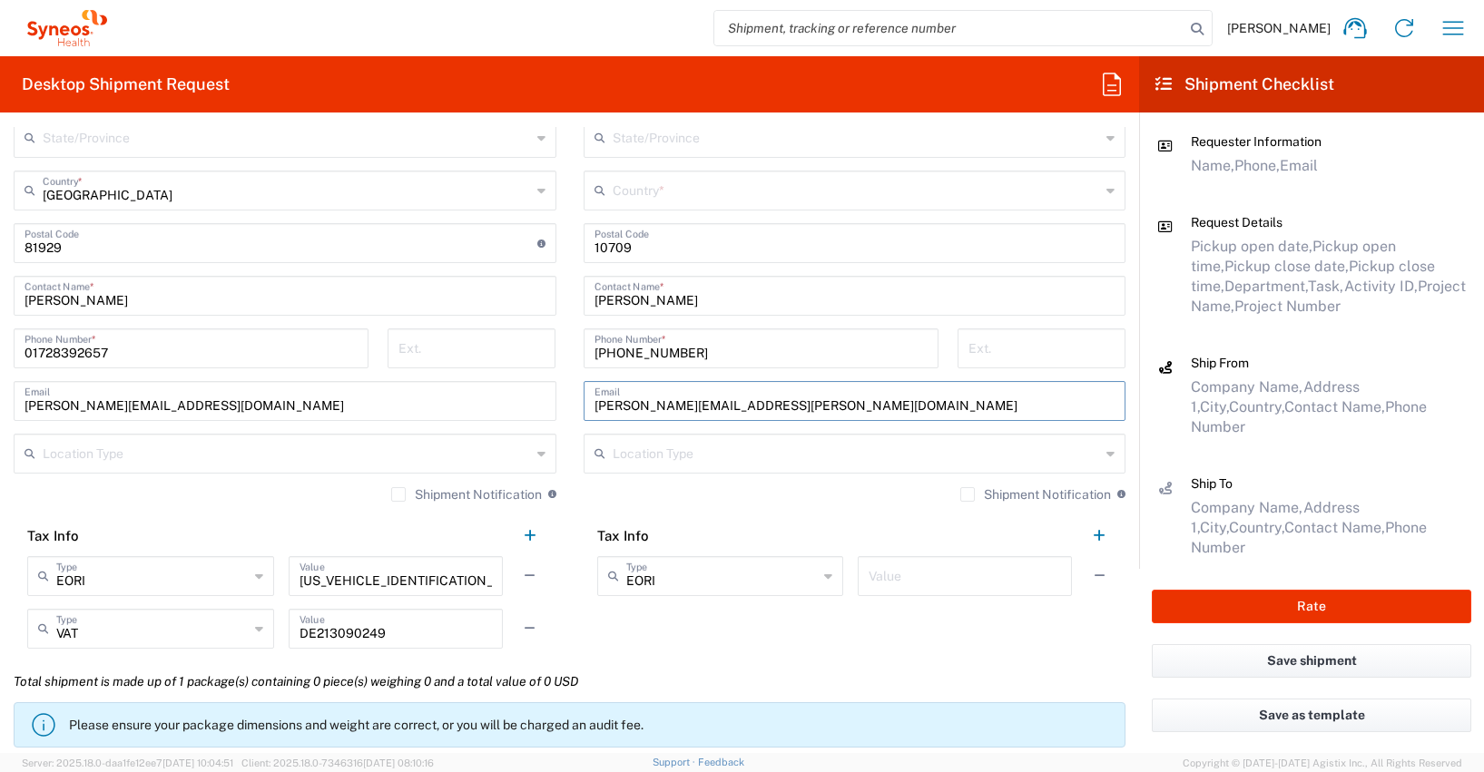
type input "[PERSON_NAME][EMAIL_ADDRESS][PERSON_NAME][DOMAIN_NAME]"
click at [11, 522] on main "Syneos Health Germany GMBH Location Syneos Health [GEOGRAPHIC_DATA] GMBH [PERSO…" at bounding box center [285, 258] width 570 height 807
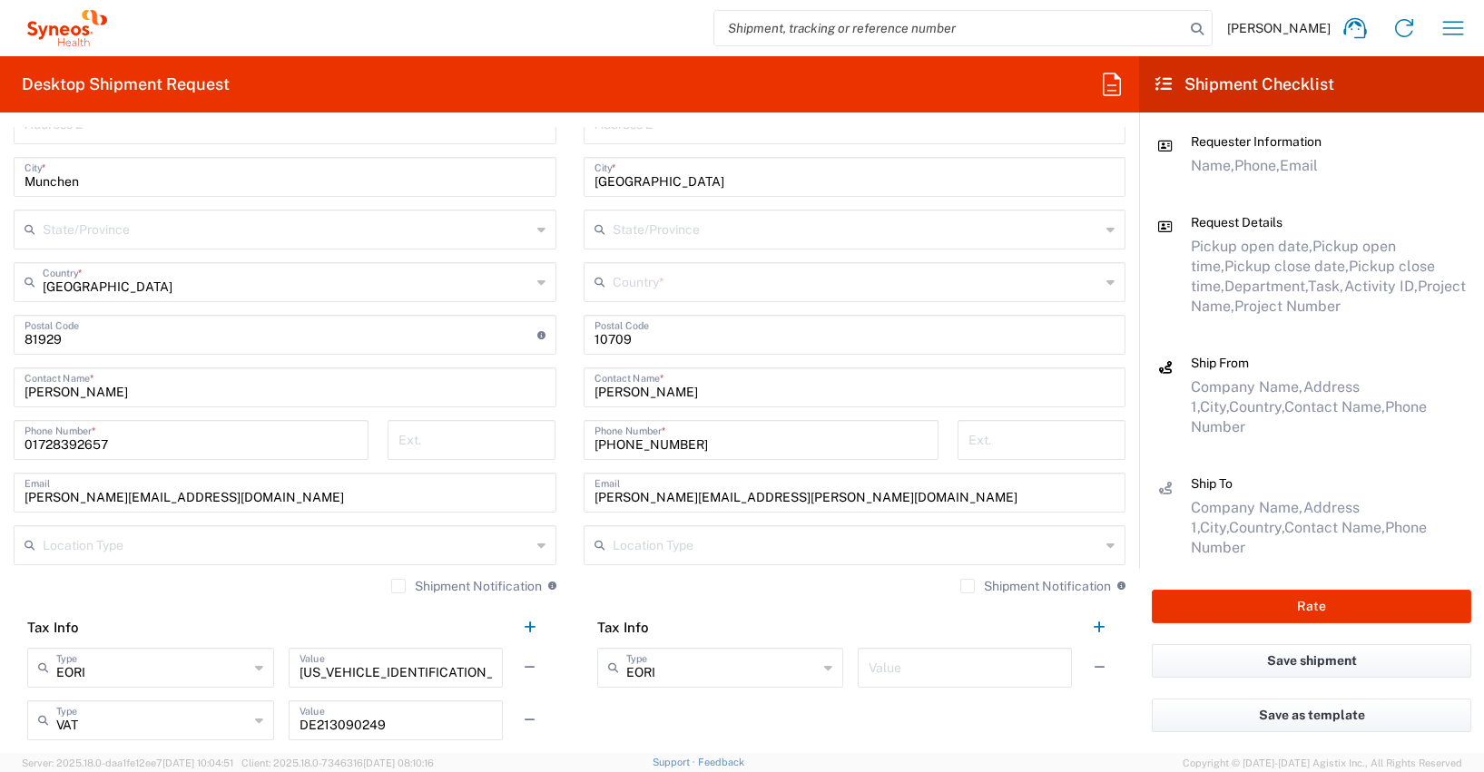
scroll to position [1070, 0]
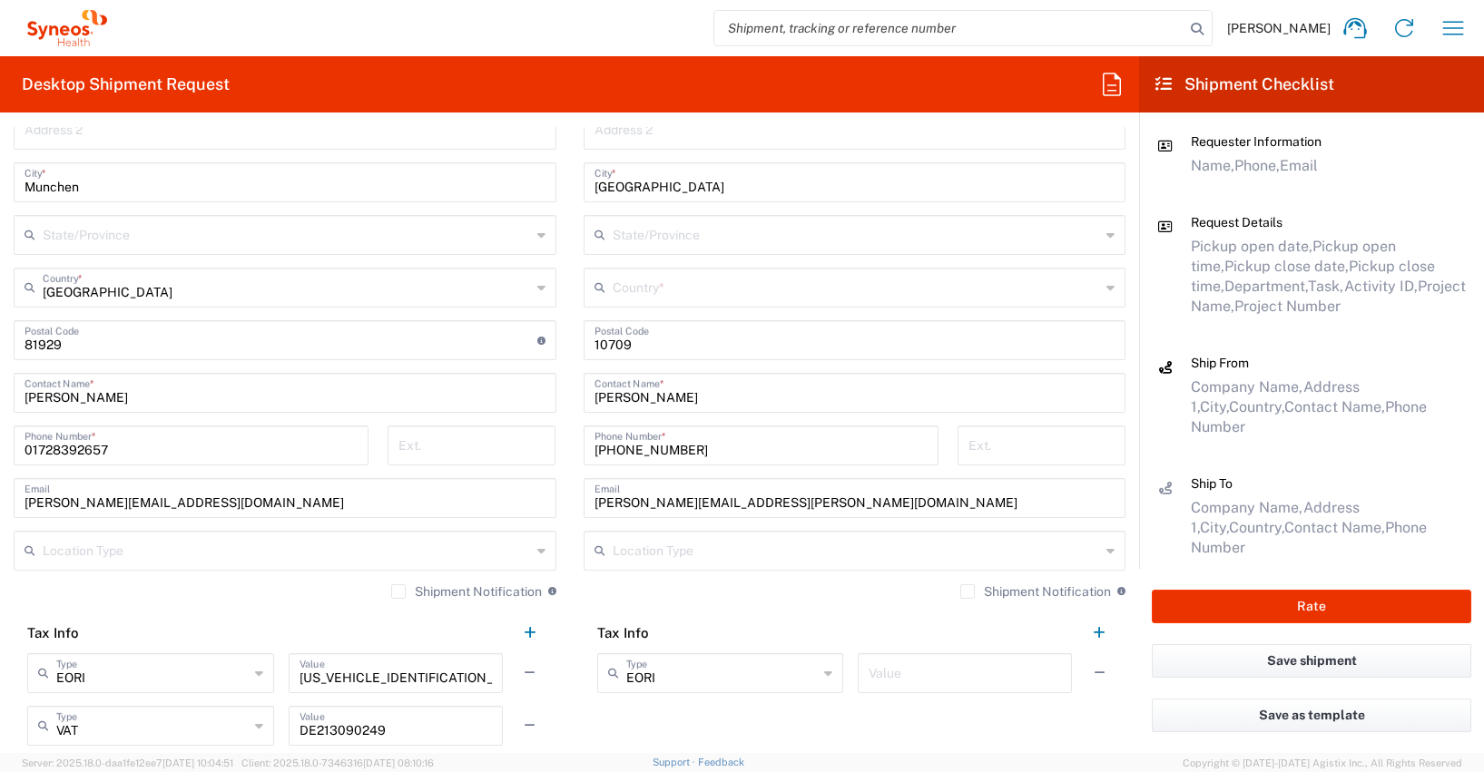
click at [625, 293] on input "text" at bounding box center [857, 287] width 488 height 32
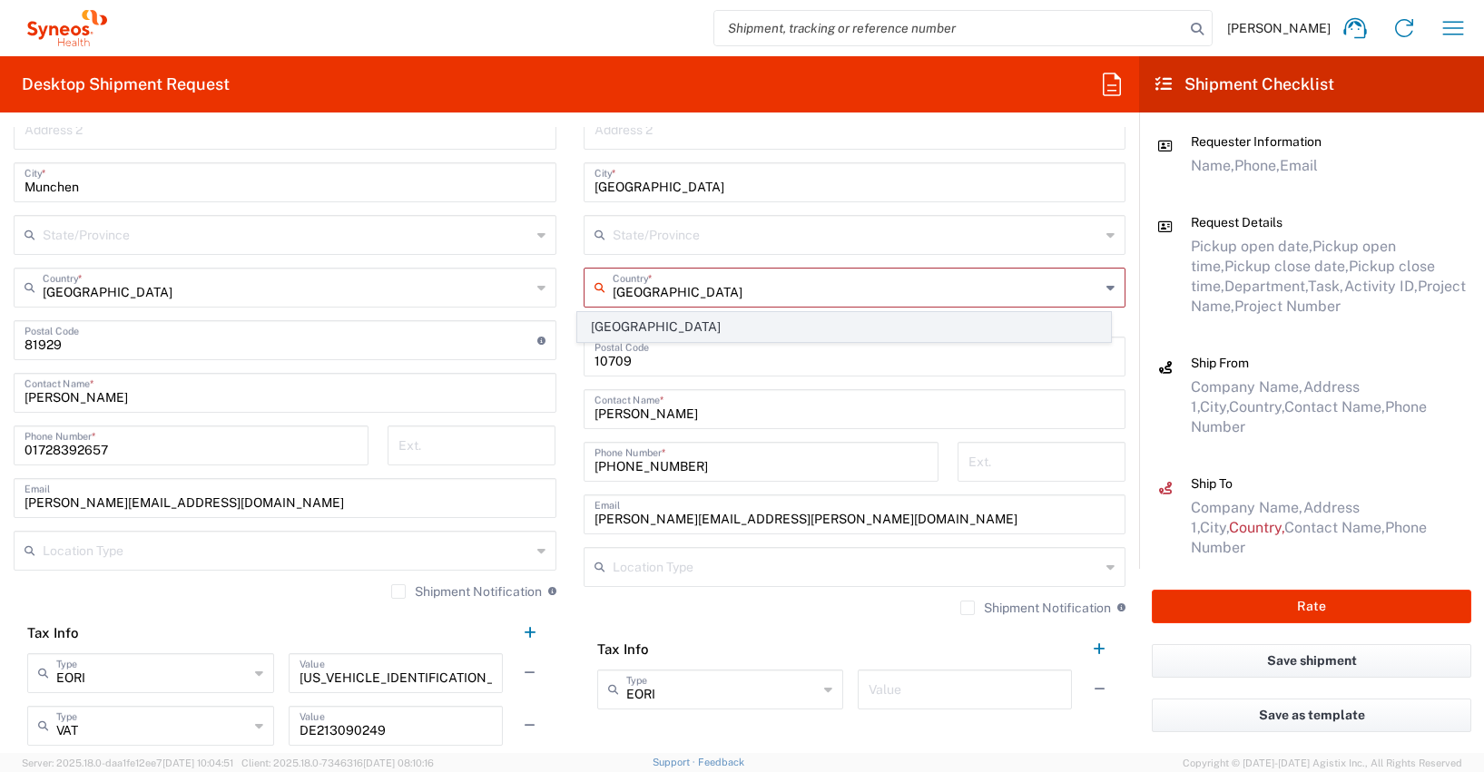
click at [611, 329] on span "[GEOGRAPHIC_DATA]" at bounding box center [844, 327] width 532 height 28
type input "[GEOGRAPHIC_DATA]"
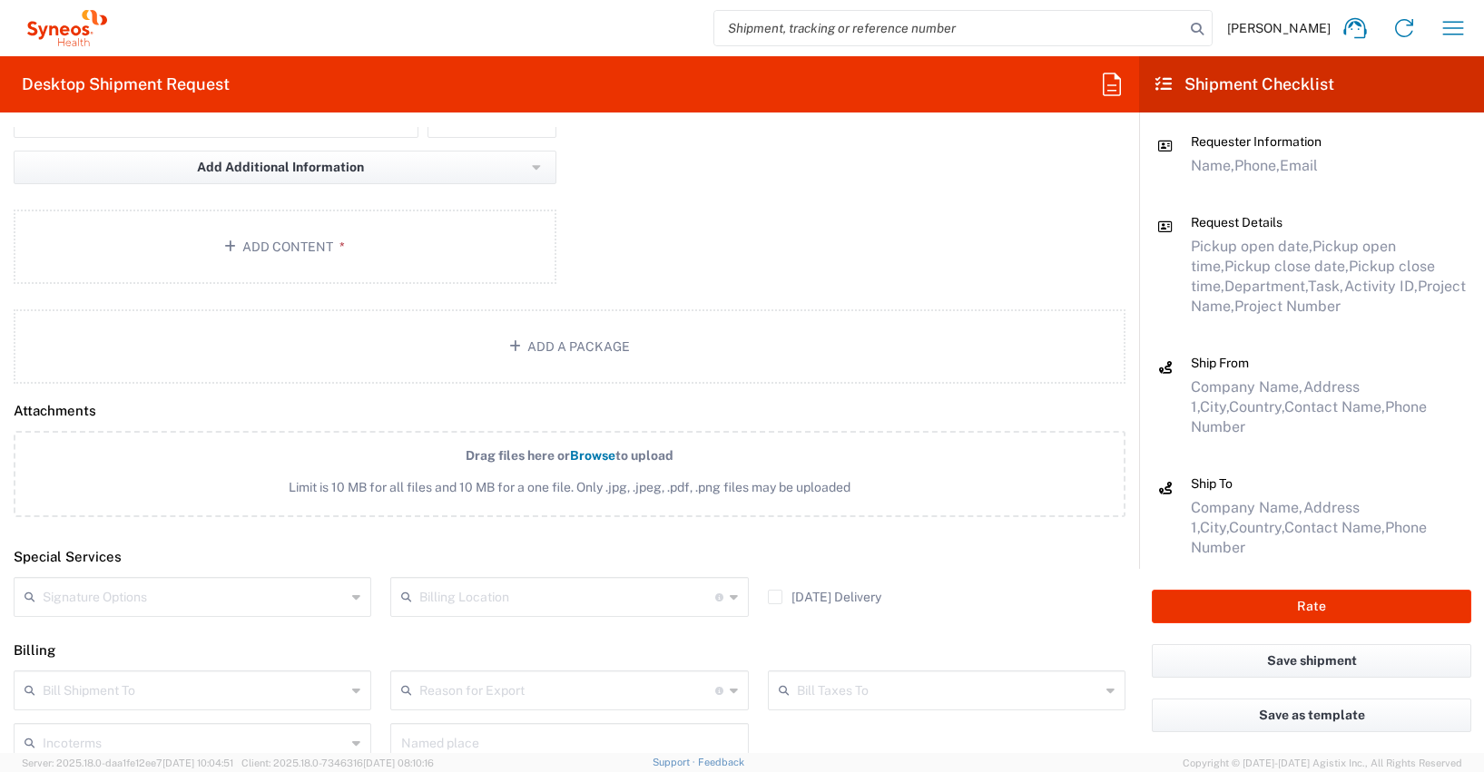
scroll to position [2160, 0]
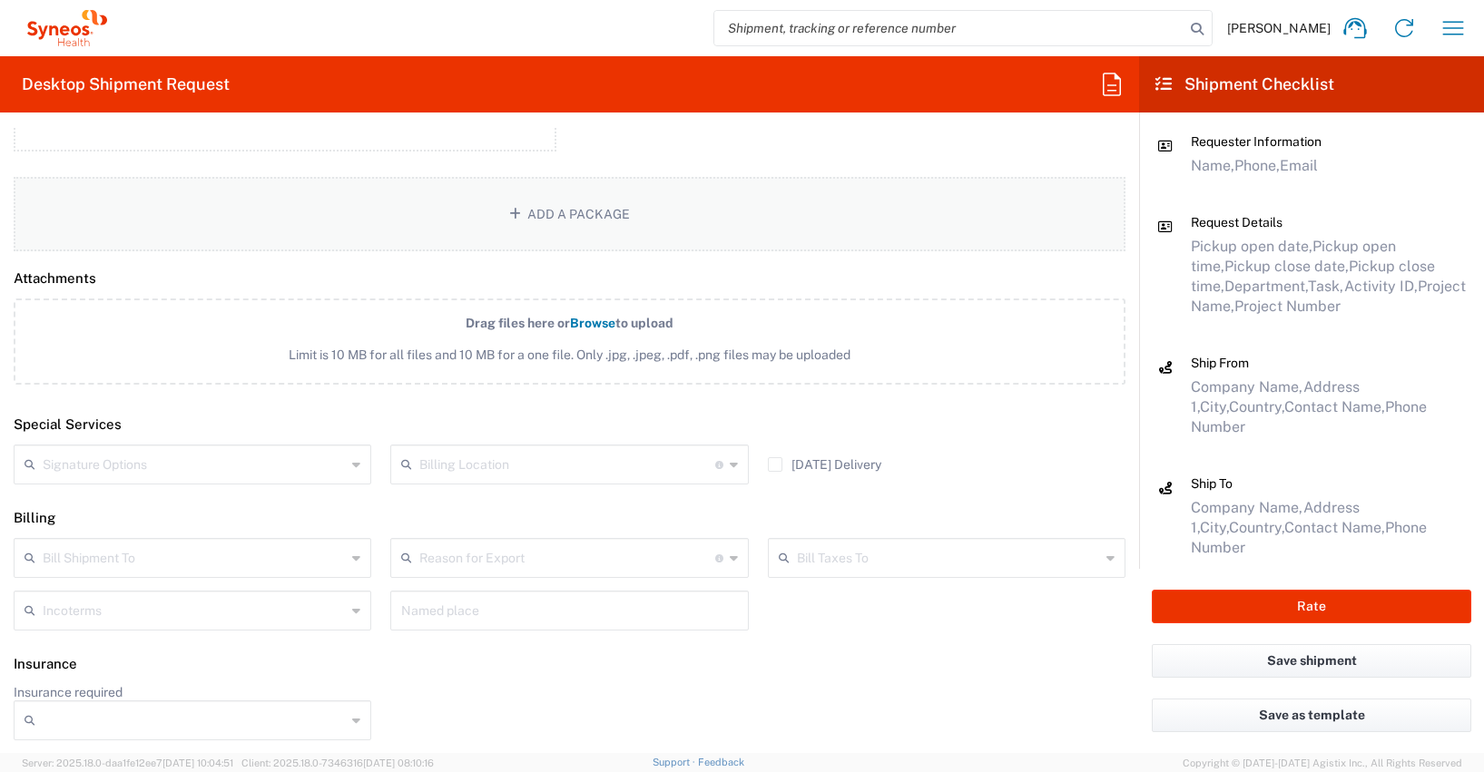
click at [533, 214] on button "Add a Package" at bounding box center [570, 214] width 1112 height 74
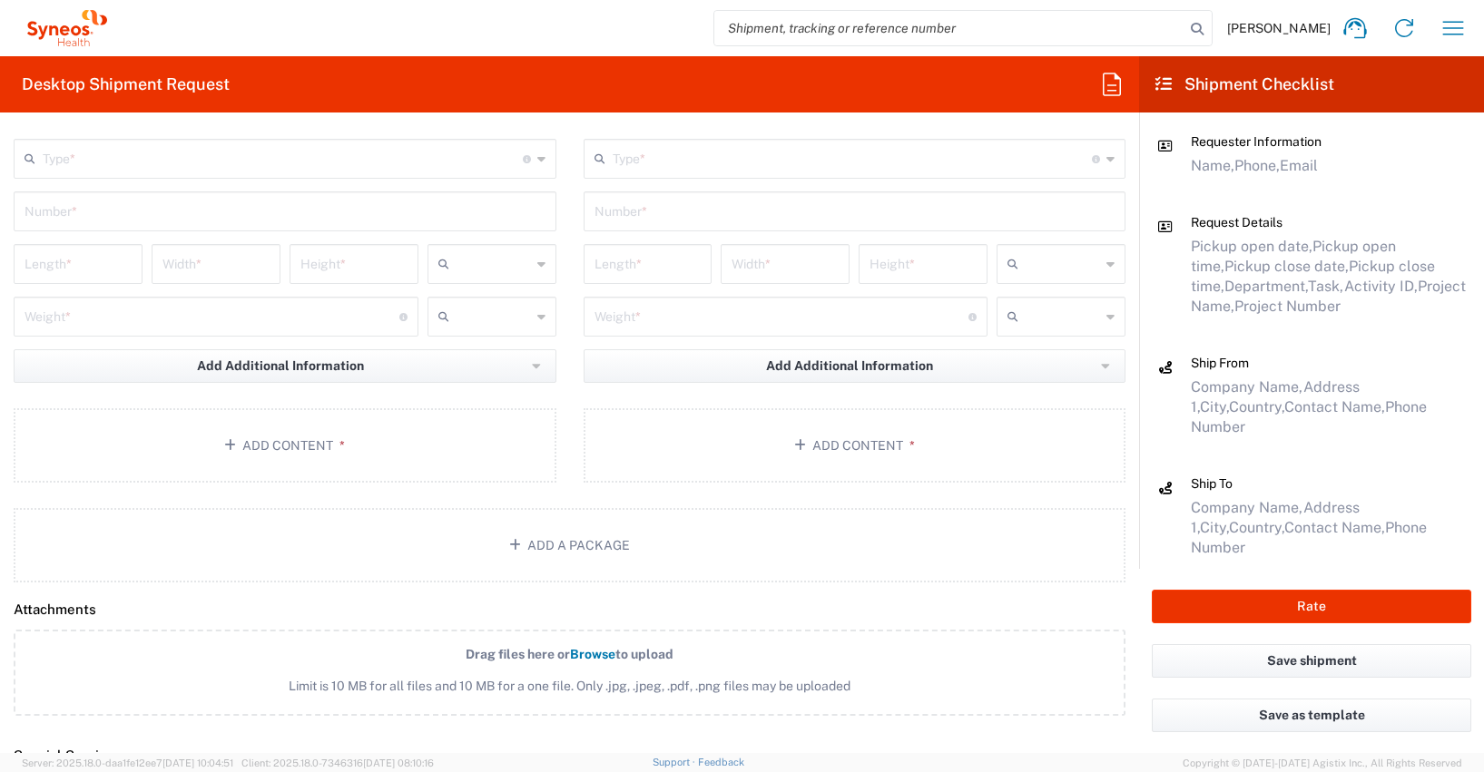
scroll to position [1904, 0]
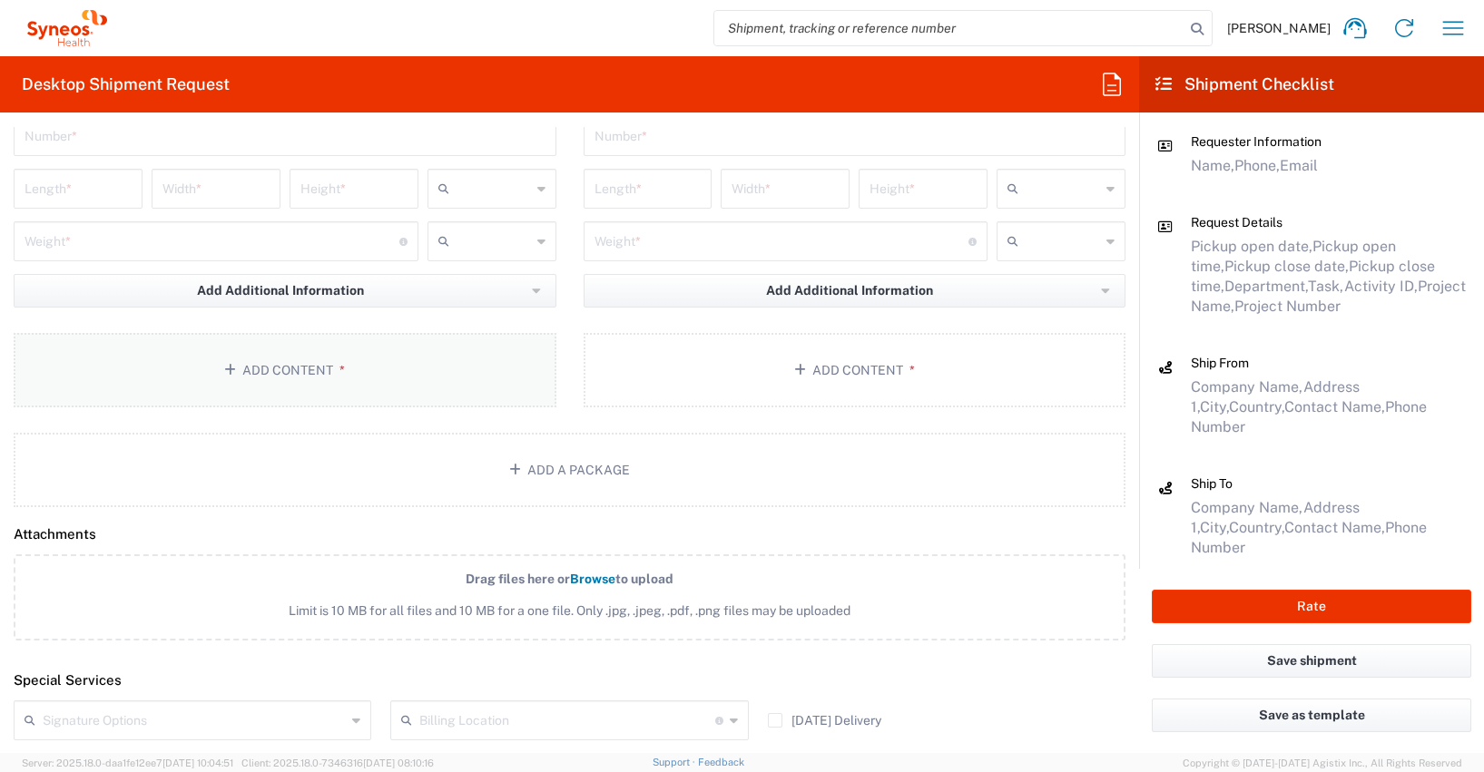
click at [290, 371] on button "Add Content *" at bounding box center [285, 370] width 543 height 74
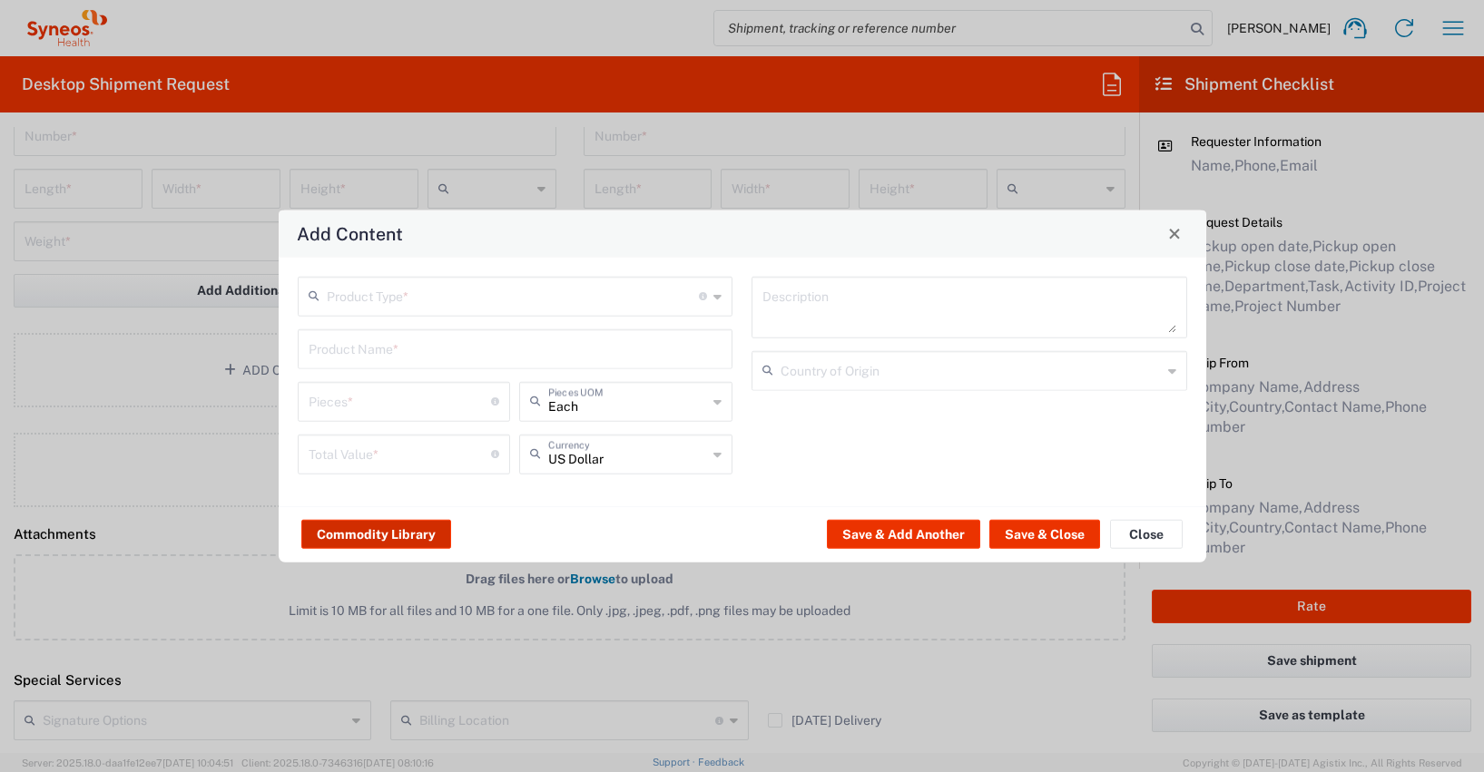
click at [371, 533] on button "Commodity Library" at bounding box center [376, 534] width 150 height 29
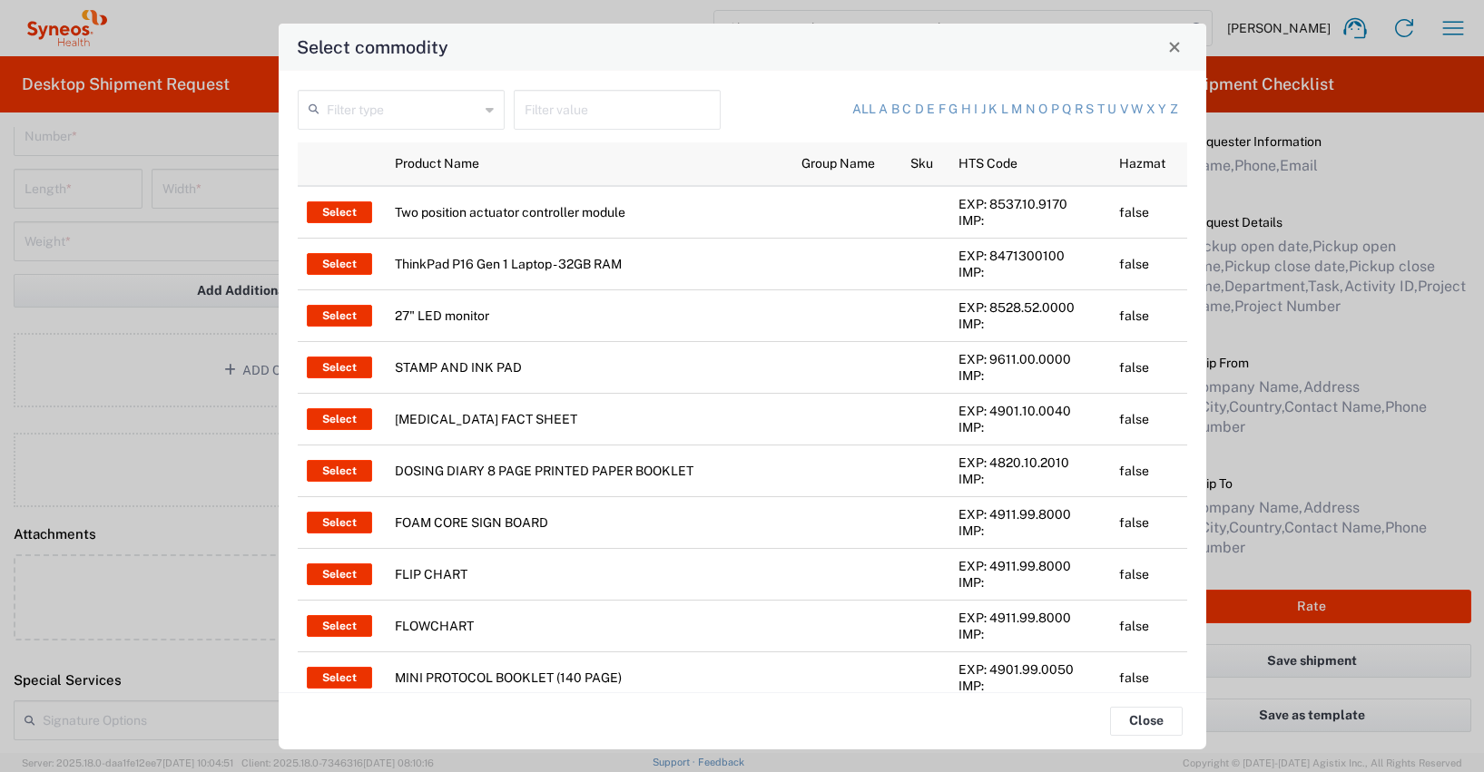
click at [539, 114] on input "text" at bounding box center [617, 109] width 185 height 32
type input "thinkpad"
click at [365, 116] on input "text" at bounding box center [403, 109] width 152 height 32
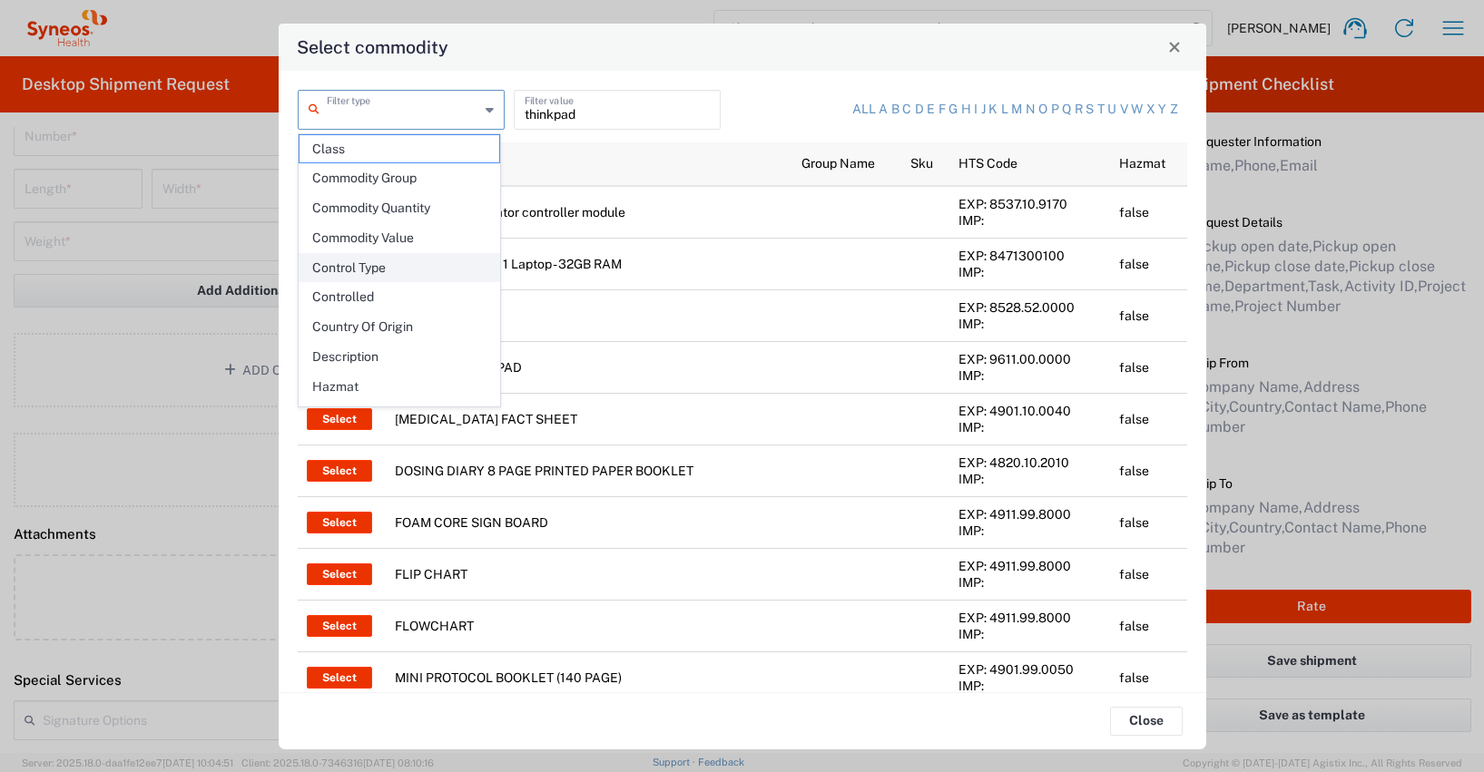
scroll to position [263, 0]
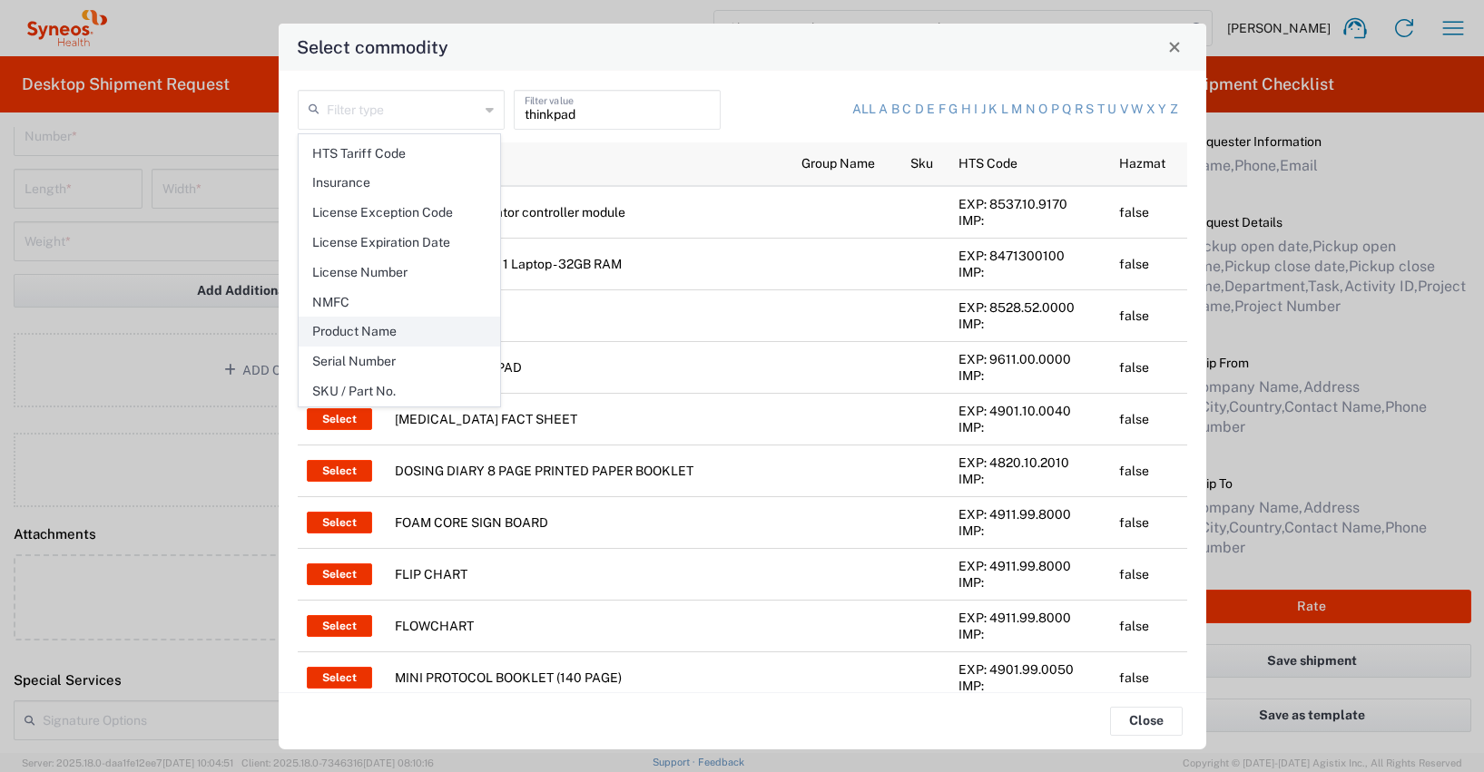
click at [371, 334] on span "Product Name" at bounding box center [400, 332] width 200 height 28
type input "Product Name"
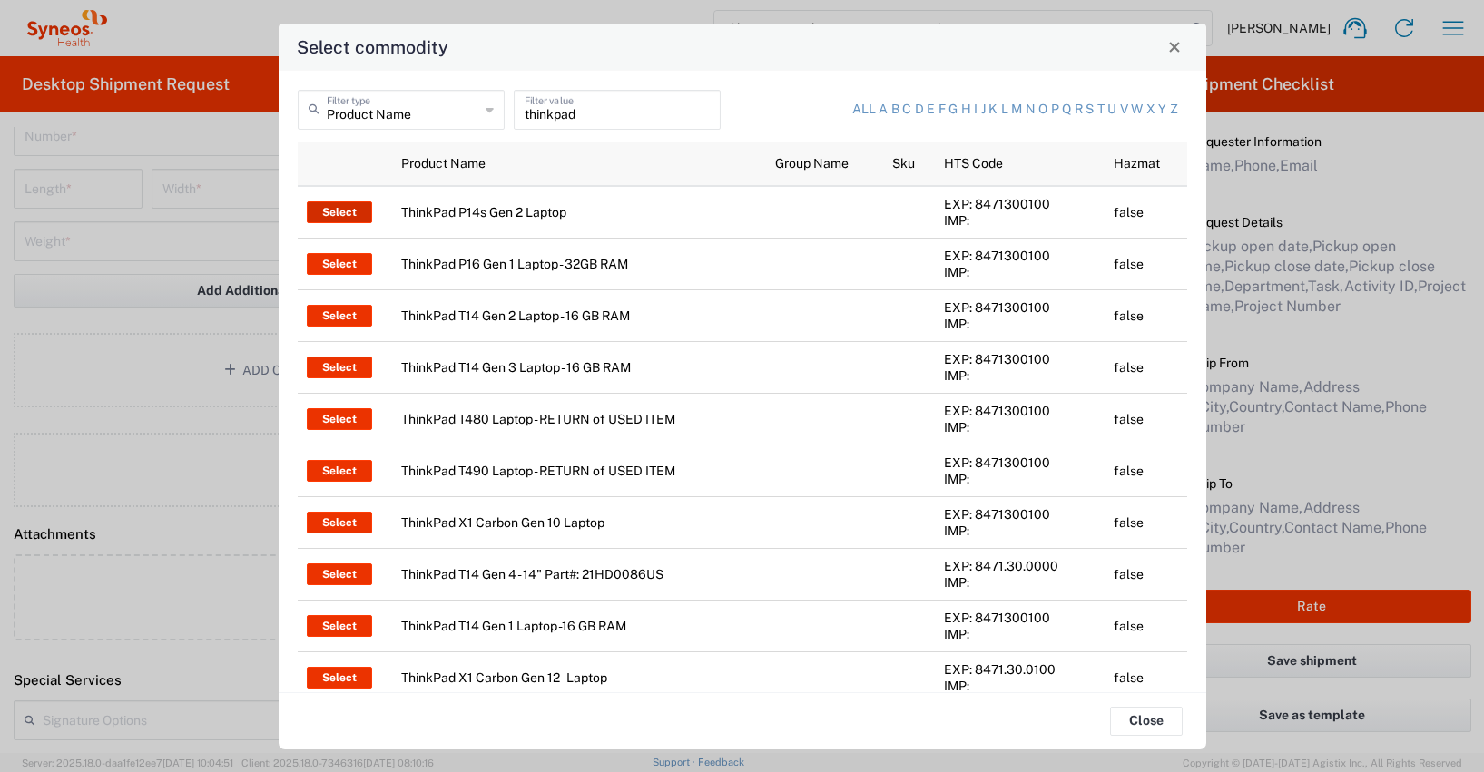
click at [339, 215] on button "Select" at bounding box center [339, 213] width 65 height 22
type input "ThinkPad P14s Gen 2 Laptop"
type input "1"
type textarea "ThinkPad P14s Gen 2 Laptop"
type input "[GEOGRAPHIC_DATA]"
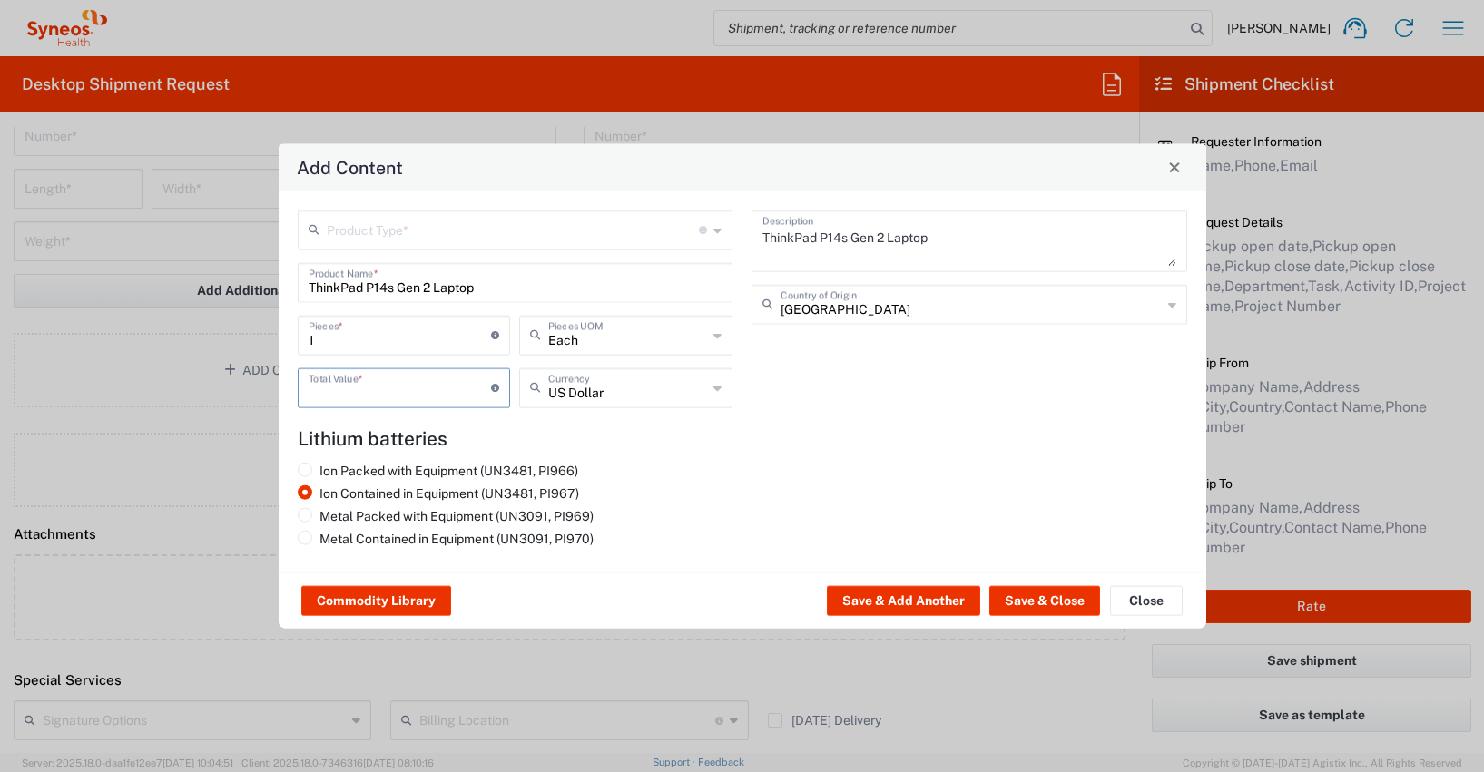
click at [318, 392] on input "number" at bounding box center [400, 386] width 183 height 32
type input "600"
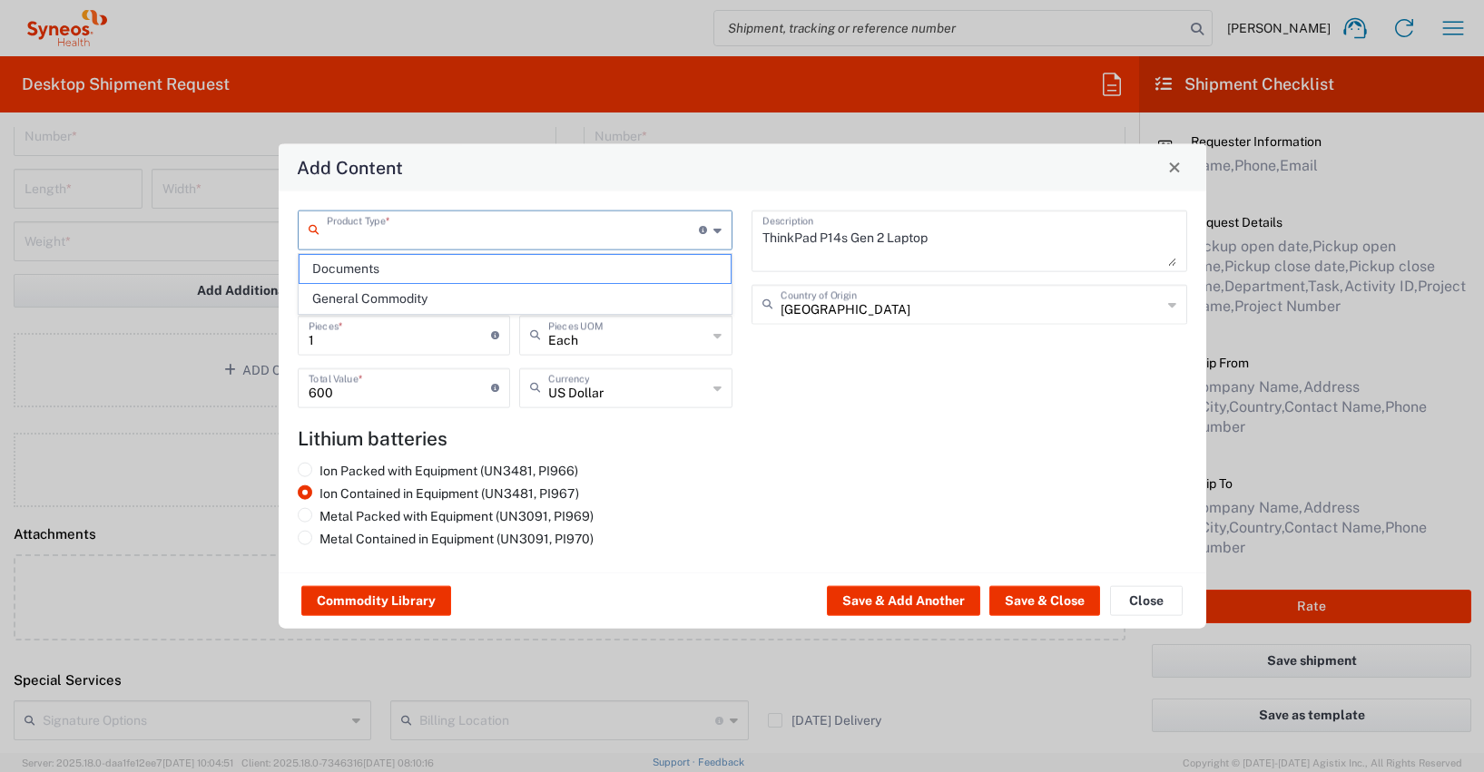
click at [375, 231] on input "text" at bounding box center [513, 228] width 373 height 32
click at [357, 303] on span "General Commodity" at bounding box center [516, 299] width 432 height 28
type input "General Commodity"
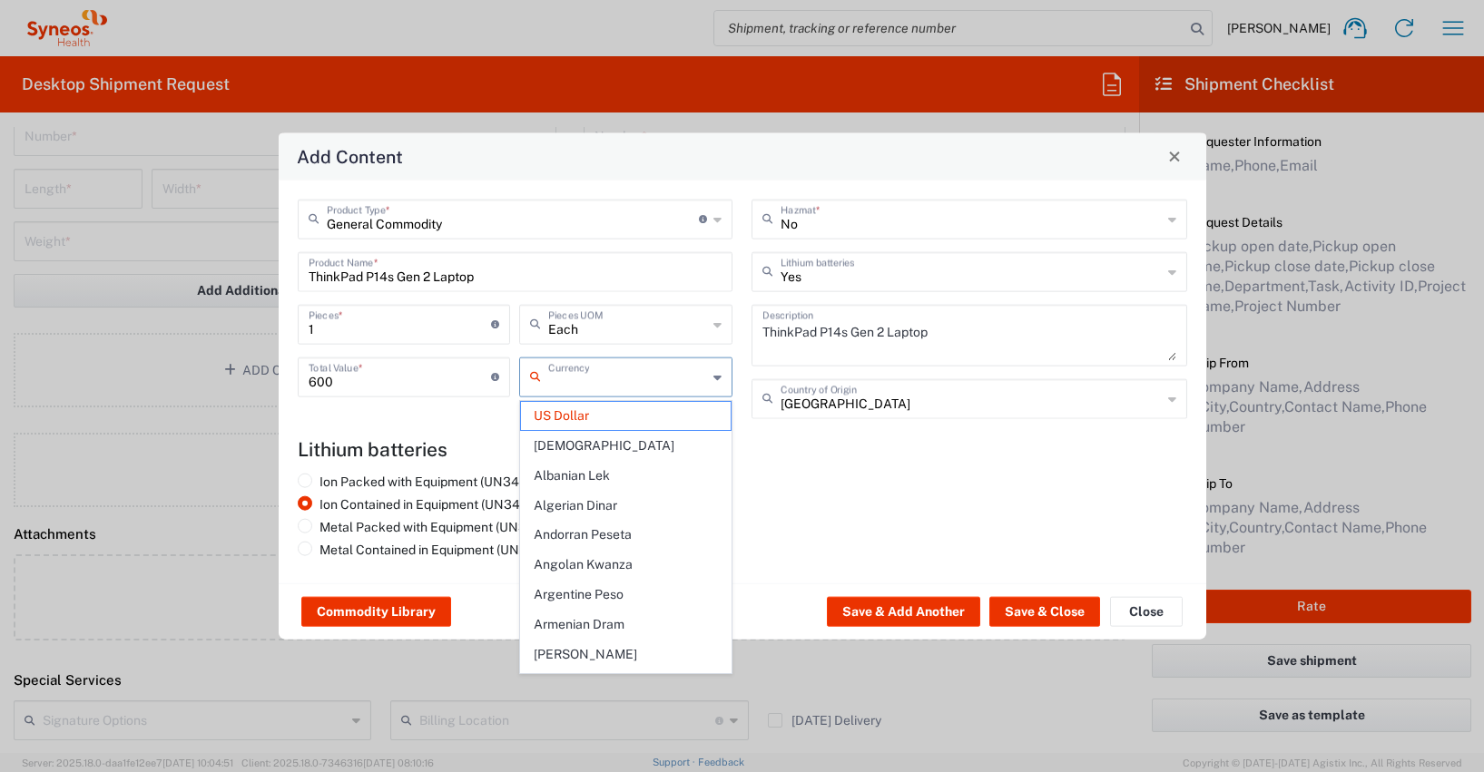
click at [563, 388] on input "text" at bounding box center [627, 375] width 159 height 32
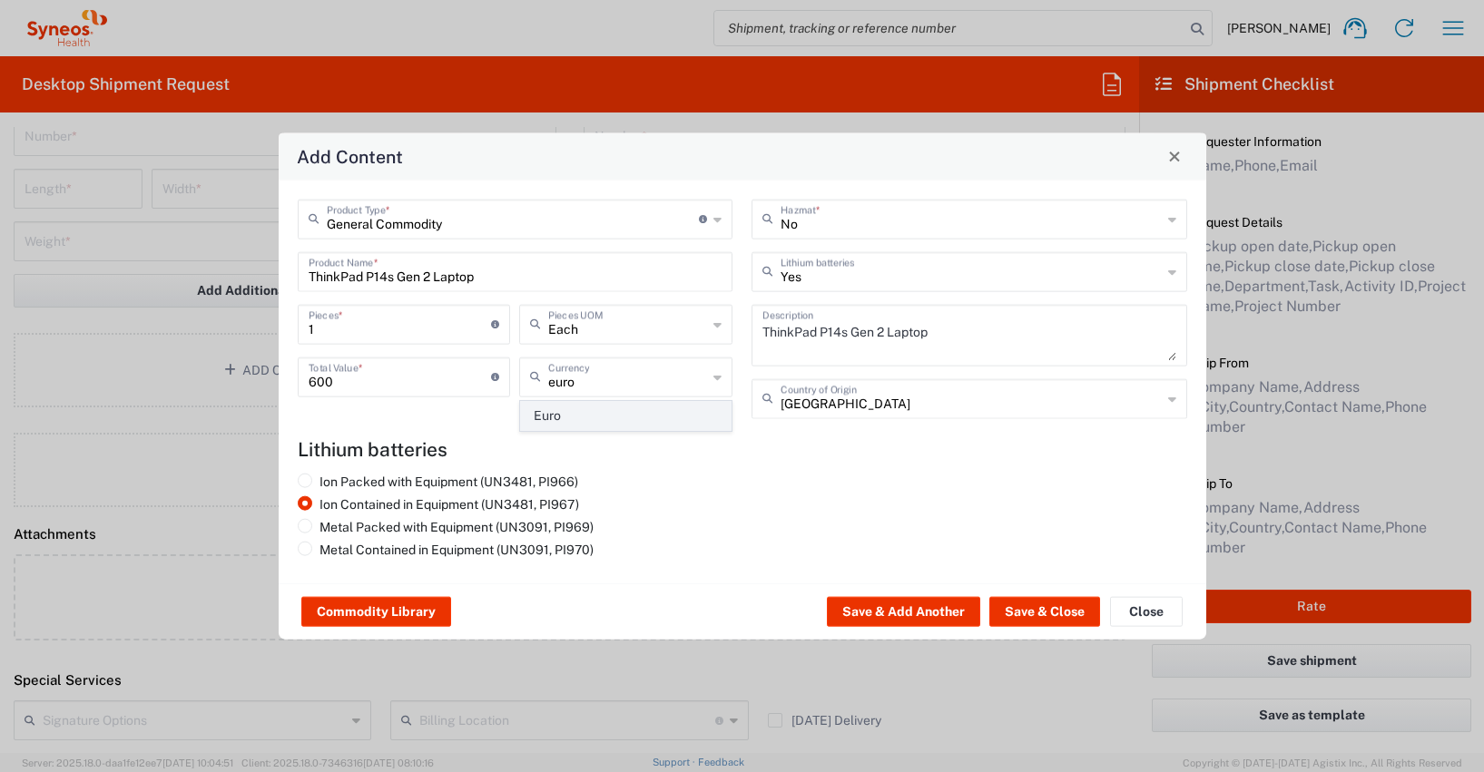
click at [556, 414] on span "Euro" at bounding box center [626, 416] width 210 height 28
type input "Euro"
click at [1049, 610] on button "Save & Close" at bounding box center [1044, 611] width 111 height 29
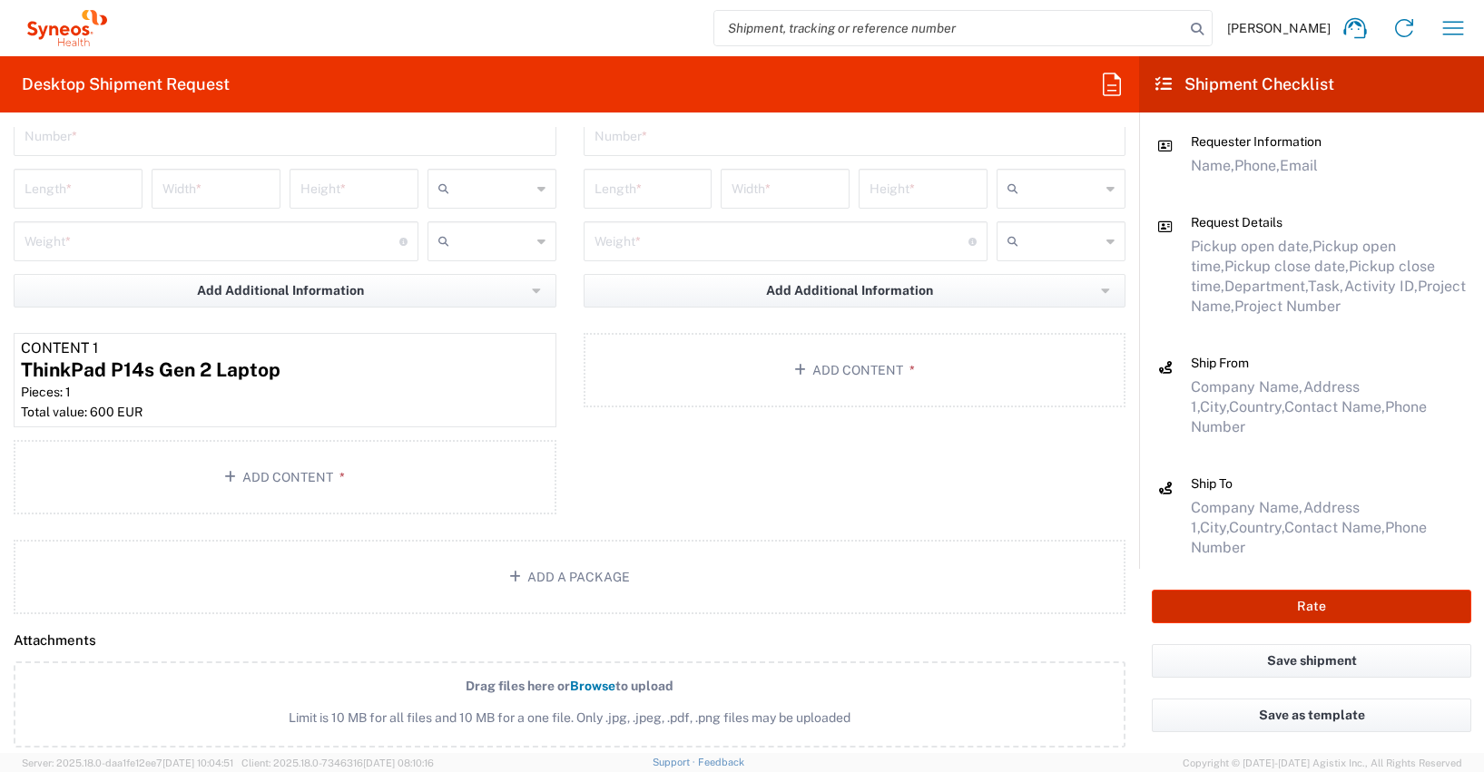
click at [1240, 604] on button "Rate" at bounding box center [1312, 607] width 320 height 34
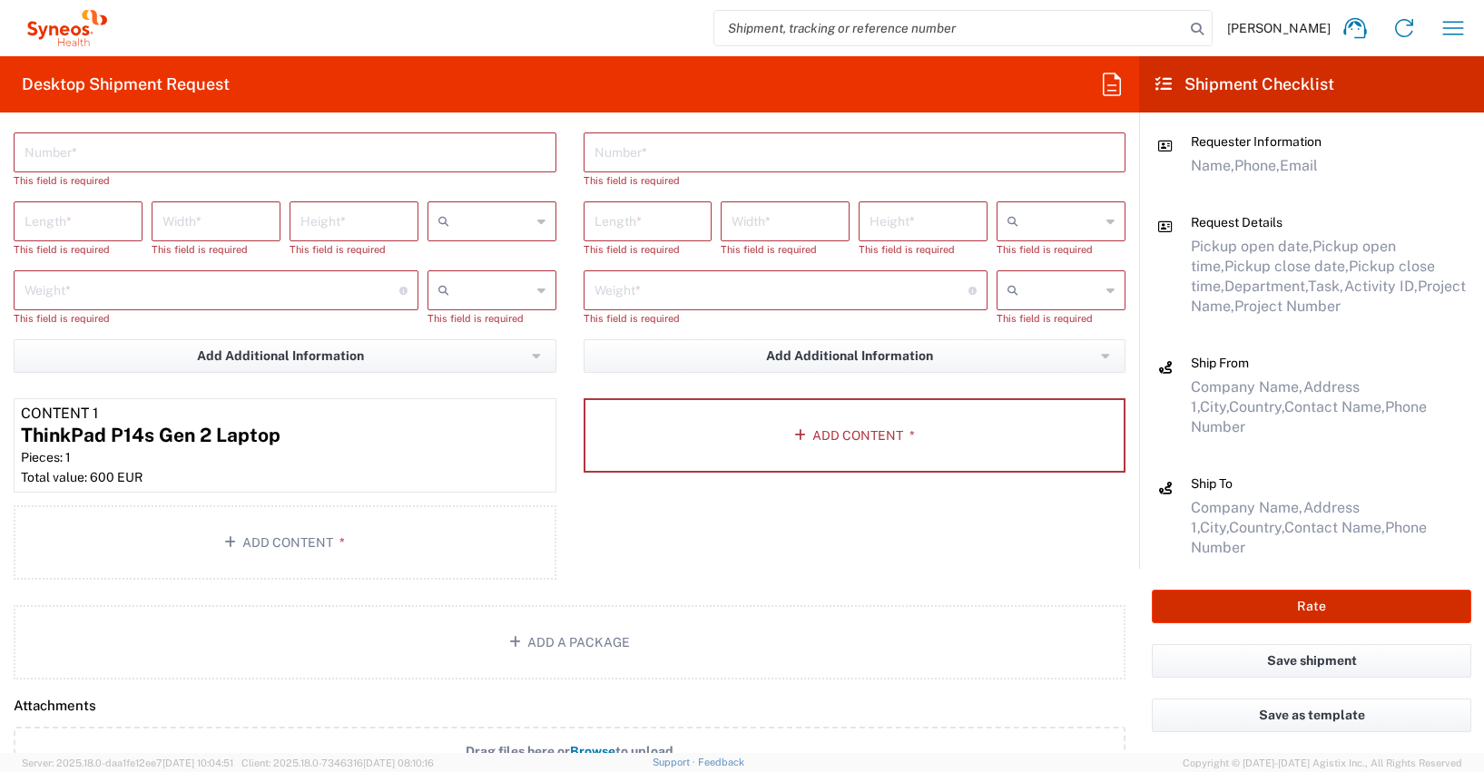
scroll to position [1920, 0]
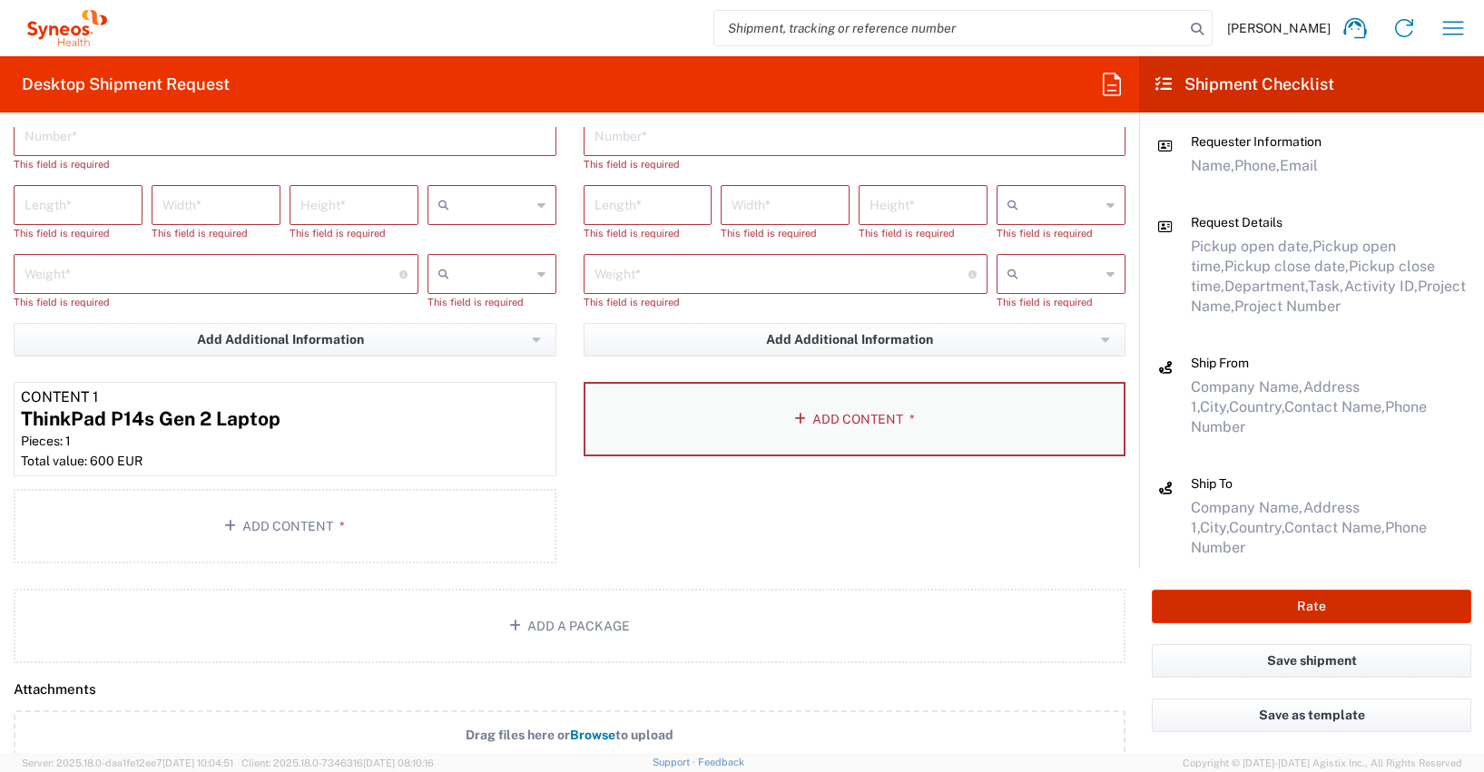
type input "4510 DEPARTMENTAL EXPENSE"
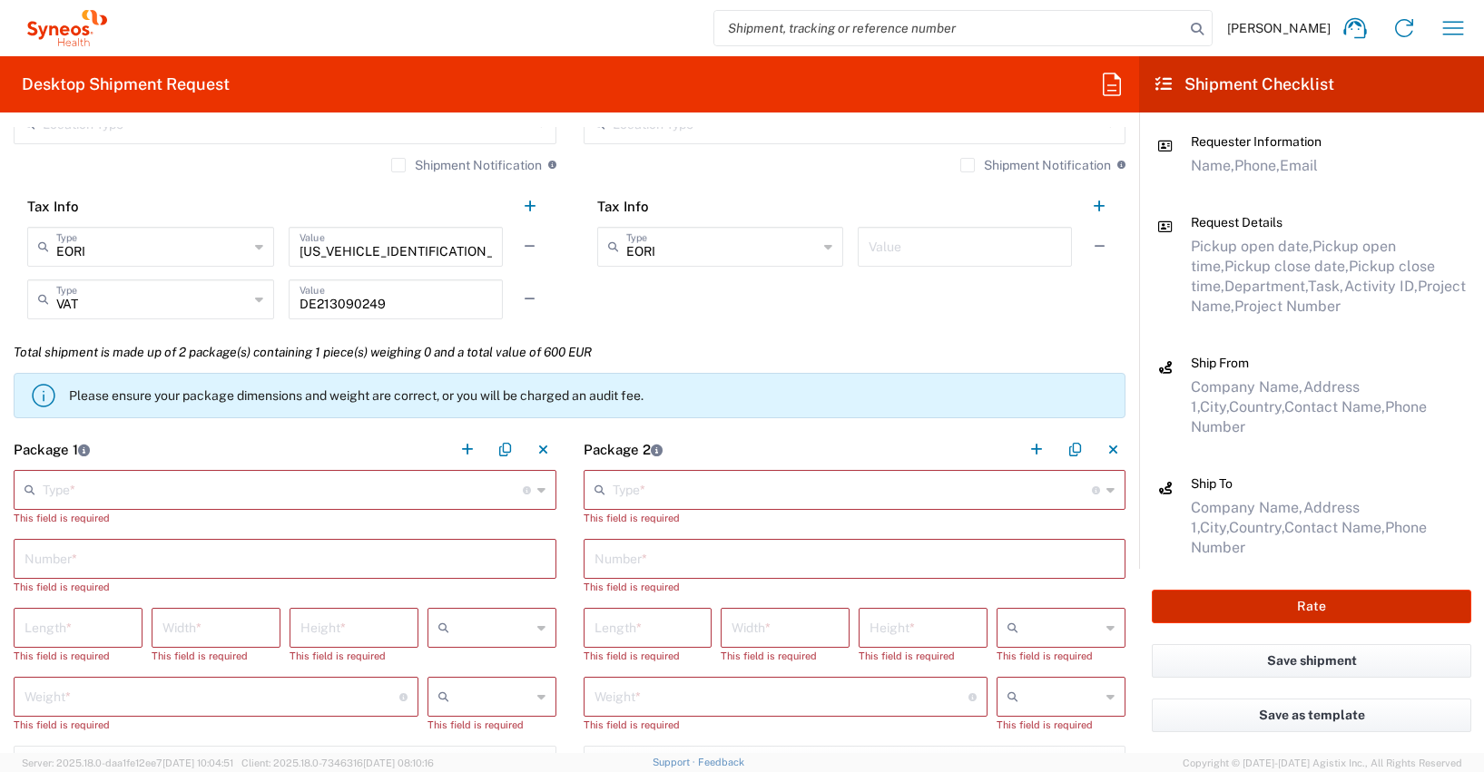
scroll to position [1534, 0]
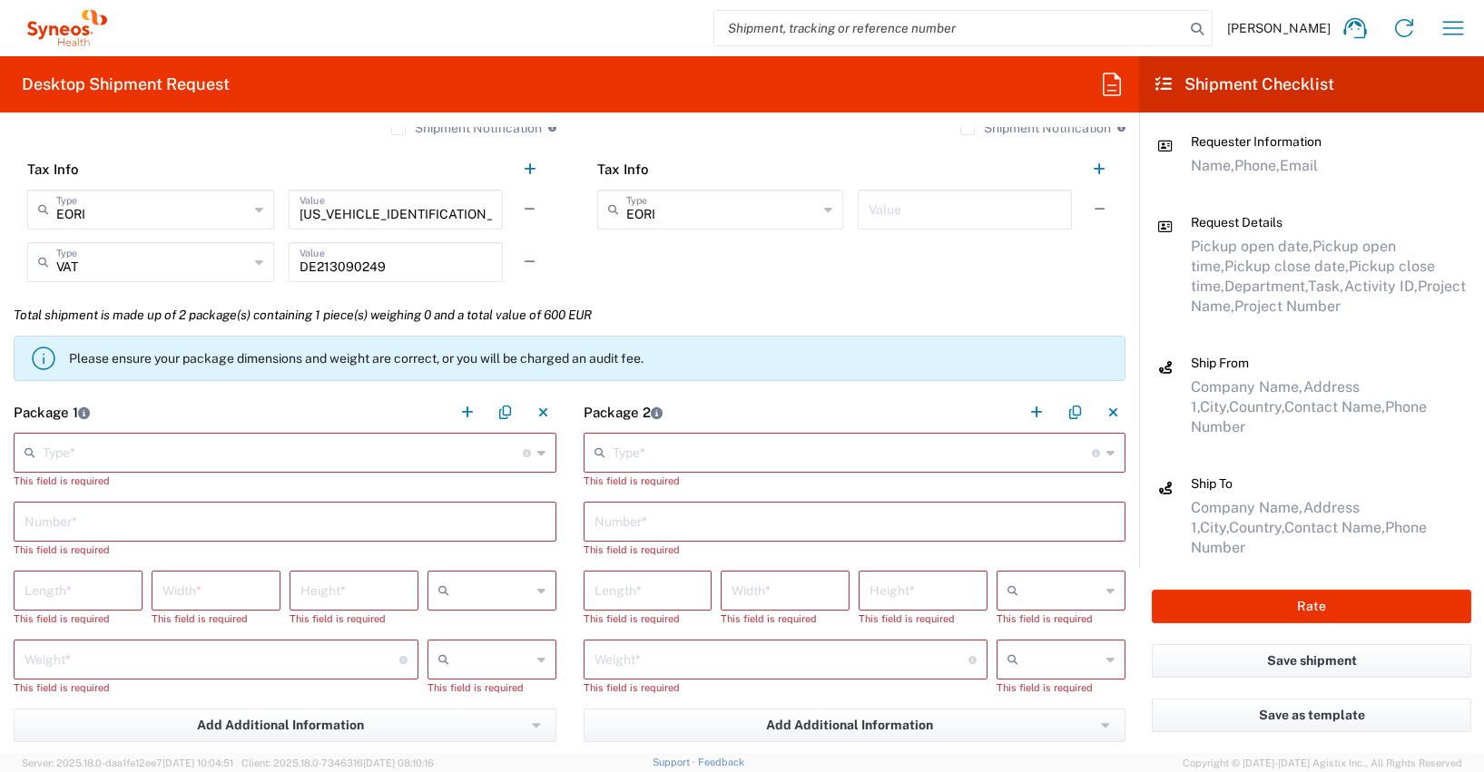
click at [56, 453] on input "text" at bounding box center [283, 452] width 480 height 32
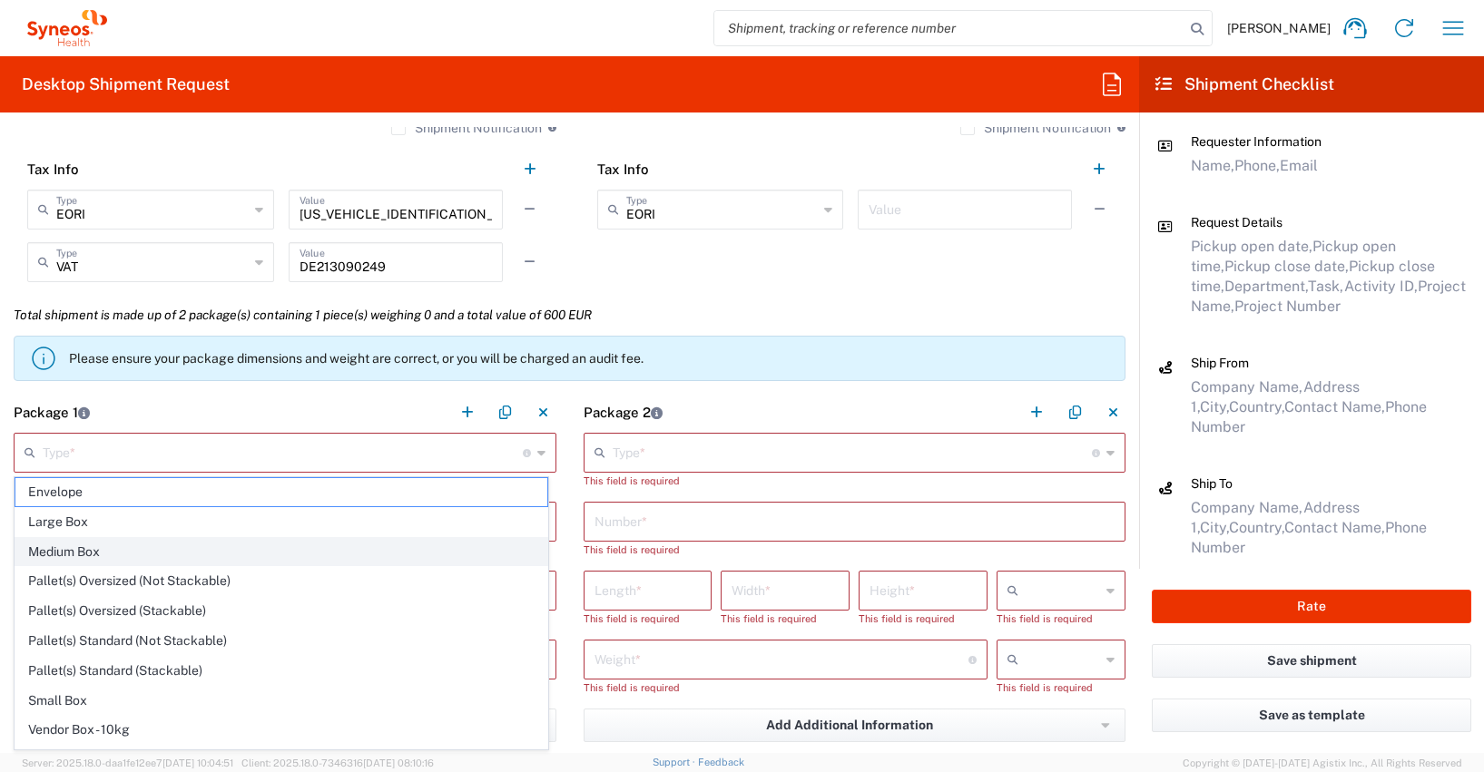
click at [58, 549] on span "Medium Box" at bounding box center [281, 552] width 532 height 28
type input "Medium Box"
type input "13"
type input "11.5"
type input "2.5"
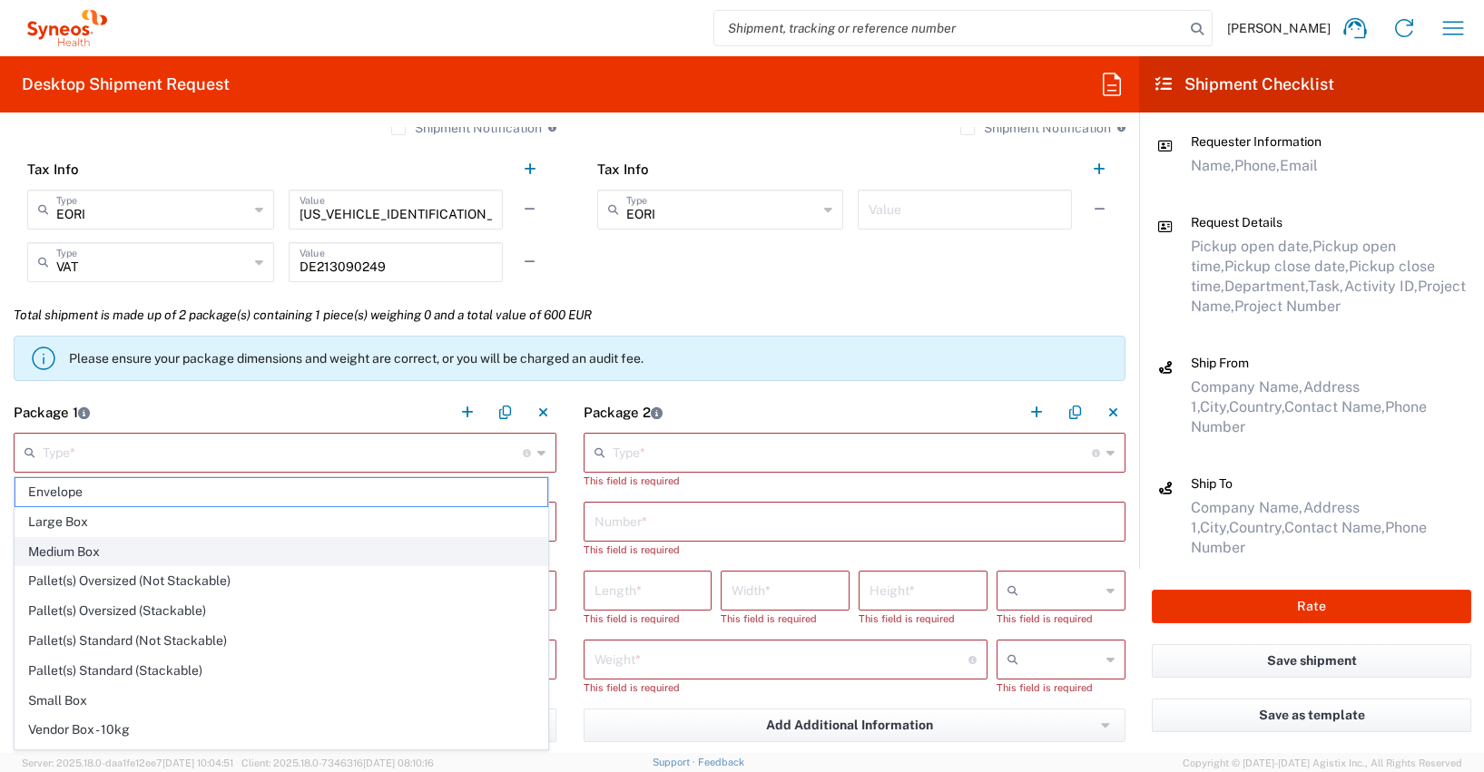
type input "in"
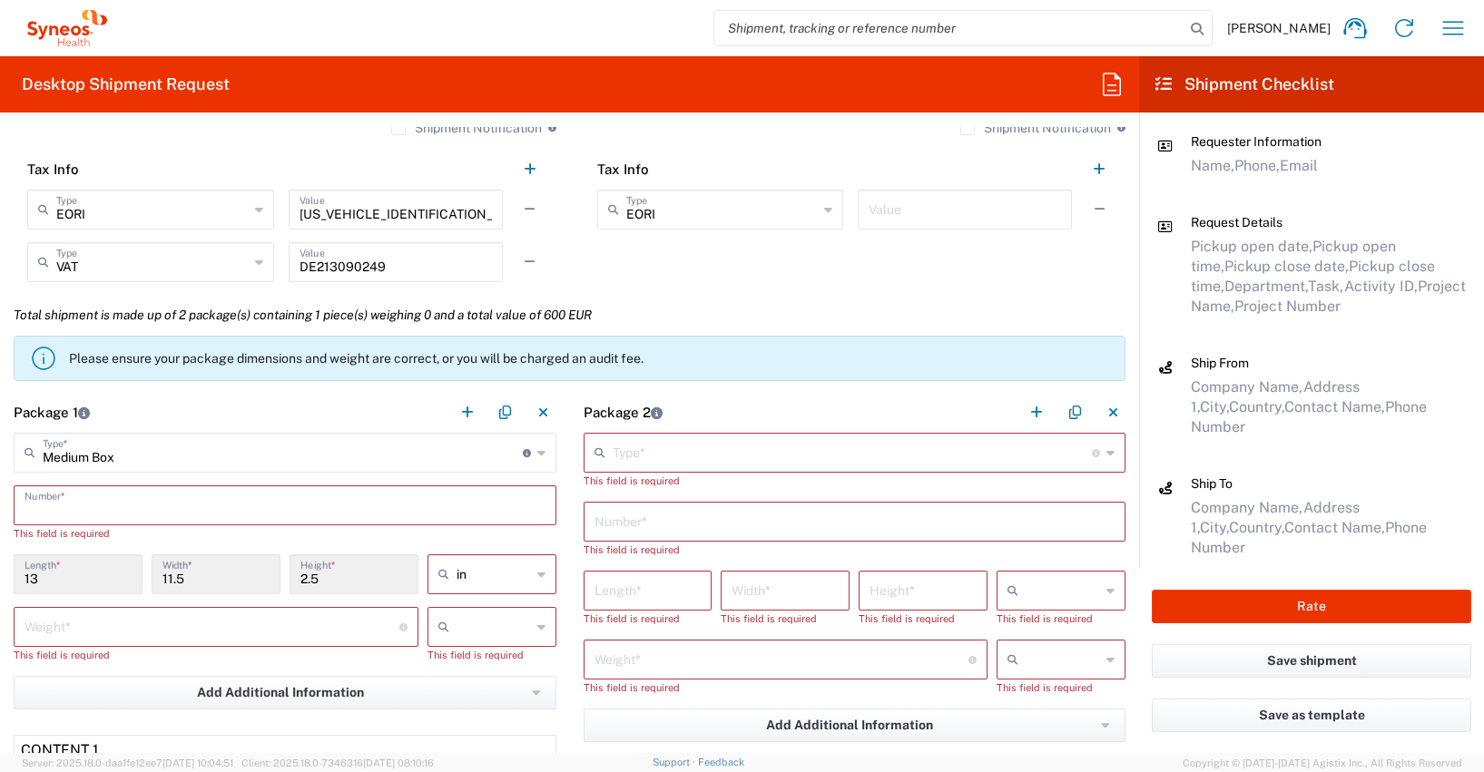
click at [44, 508] on input "text" at bounding box center [285, 504] width 521 height 32
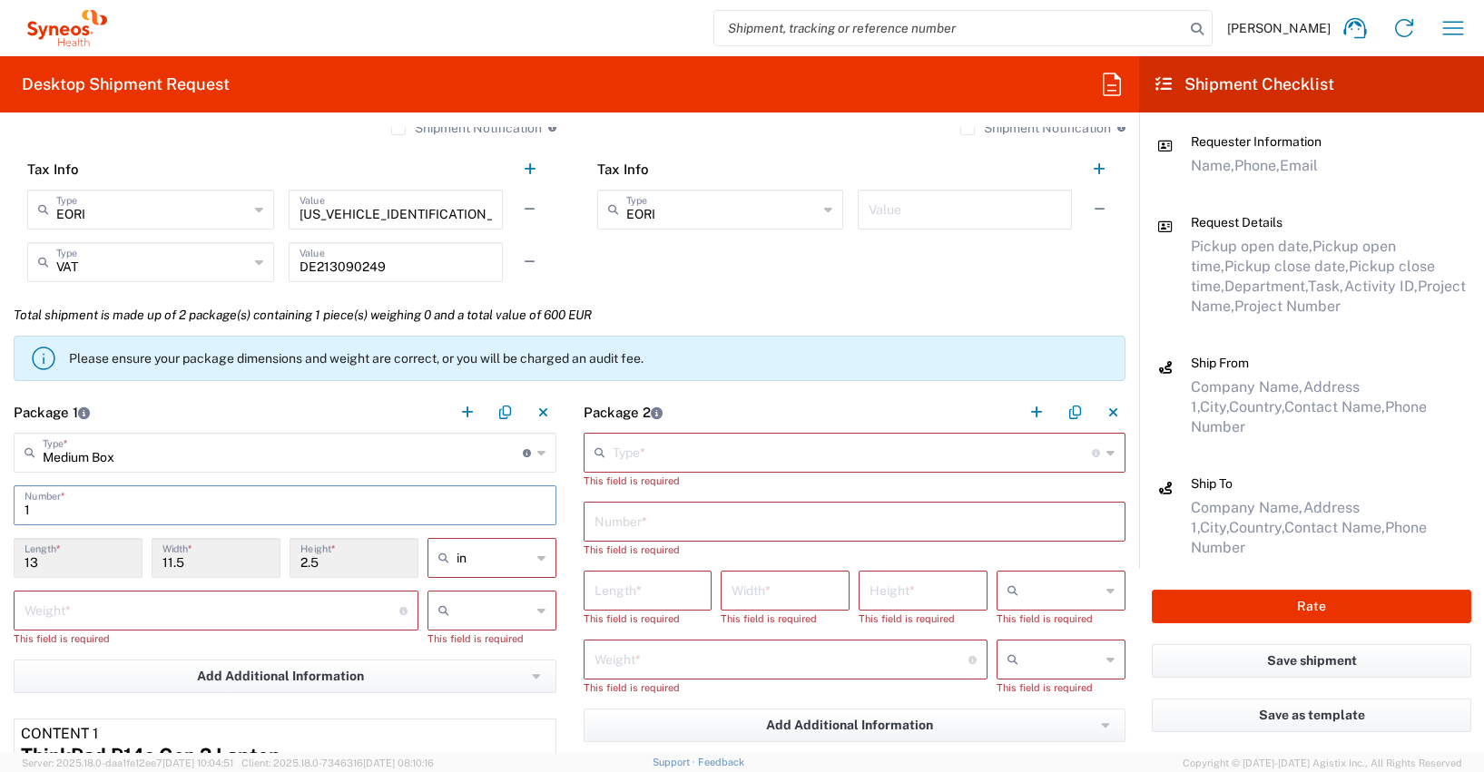
type input "1"
click at [537, 559] on icon at bounding box center [541, 558] width 8 height 29
drag, startPoint x: 449, startPoint y: 627, endPoint x: 205, endPoint y: 628, distance: 244.2
click at [449, 627] on span "cm" at bounding box center [485, 628] width 123 height 28
type input "33.02"
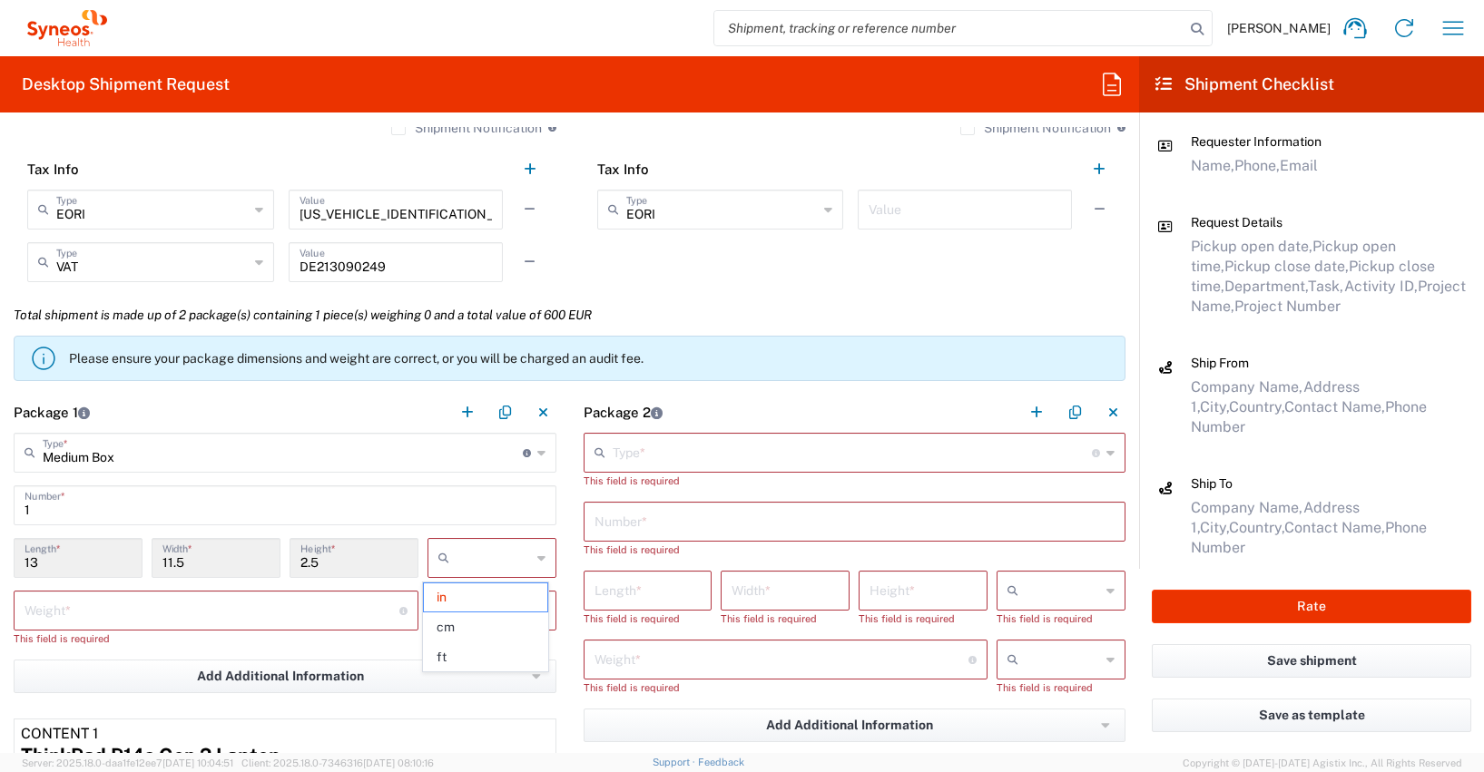
type input "29.21"
type input "6.35"
type input "cm"
click at [38, 616] on input "number" at bounding box center [212, 610] width 375 height 32
type input "2.5"
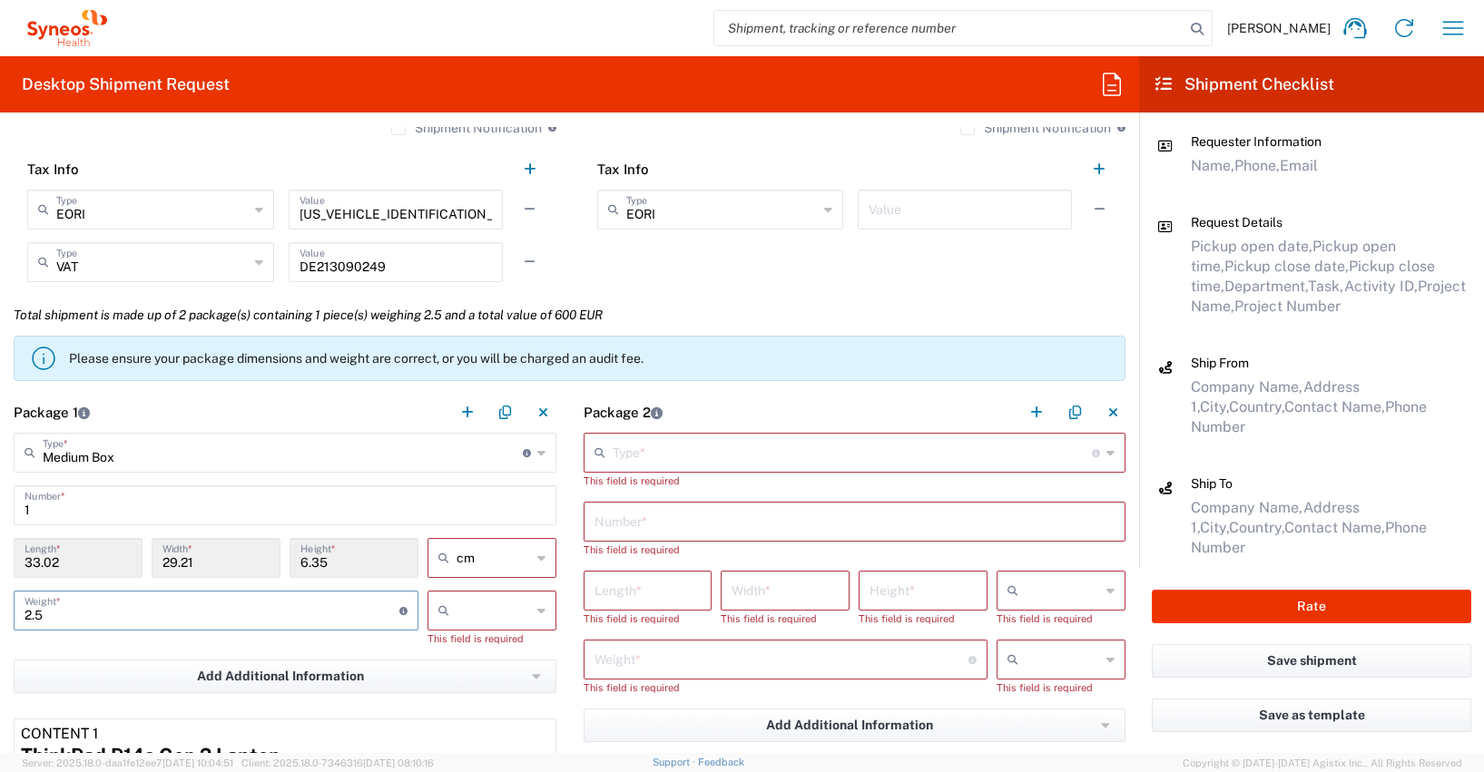
click at [537, 611] on icon at bounding box center [541, 610] width 8 height 29
click at [448, 651] on span "kgs" at bounding box center [485, 650] width 123 height 28
type input "kgs"
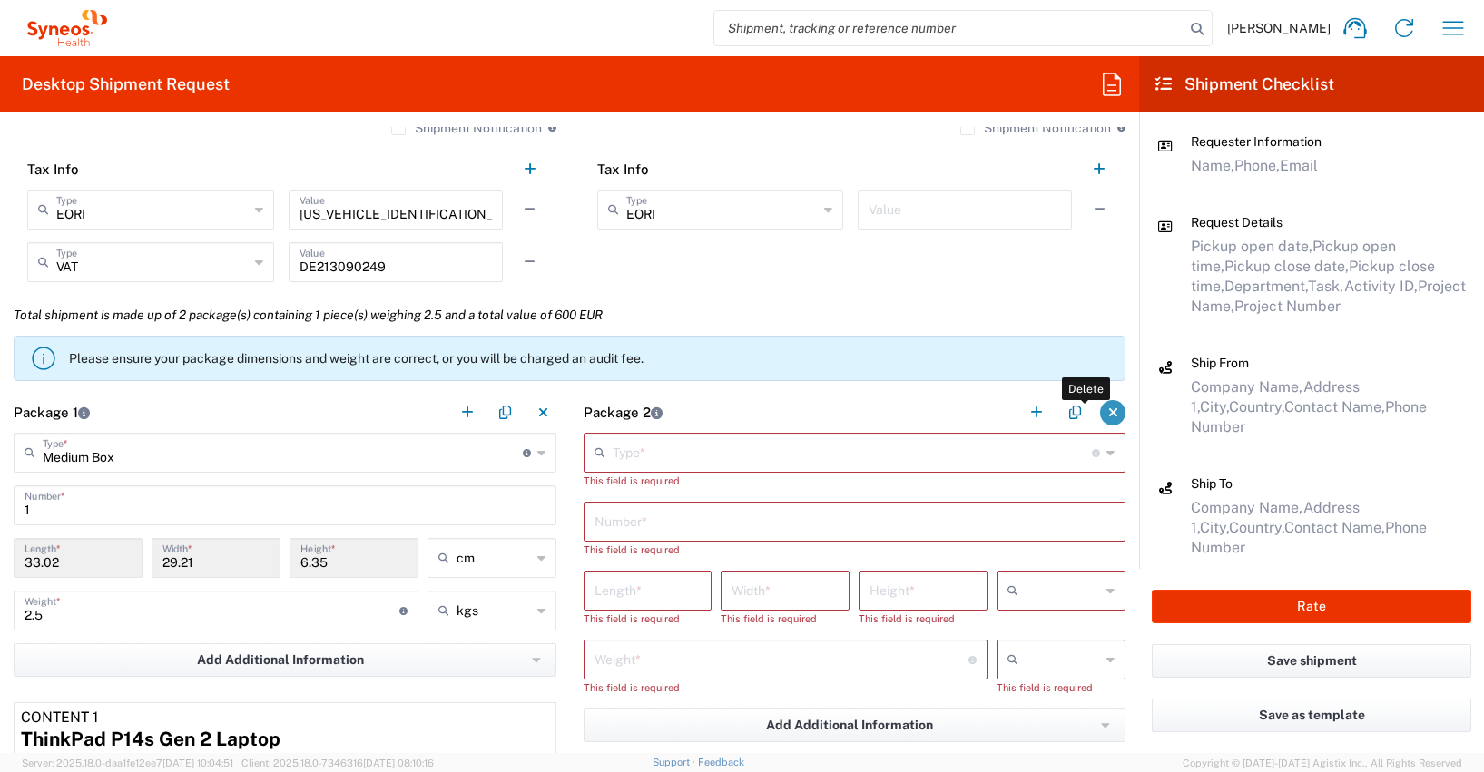
click at [1100, 415] on button "button" at bounding box center [1112, 412] width 25 height 25
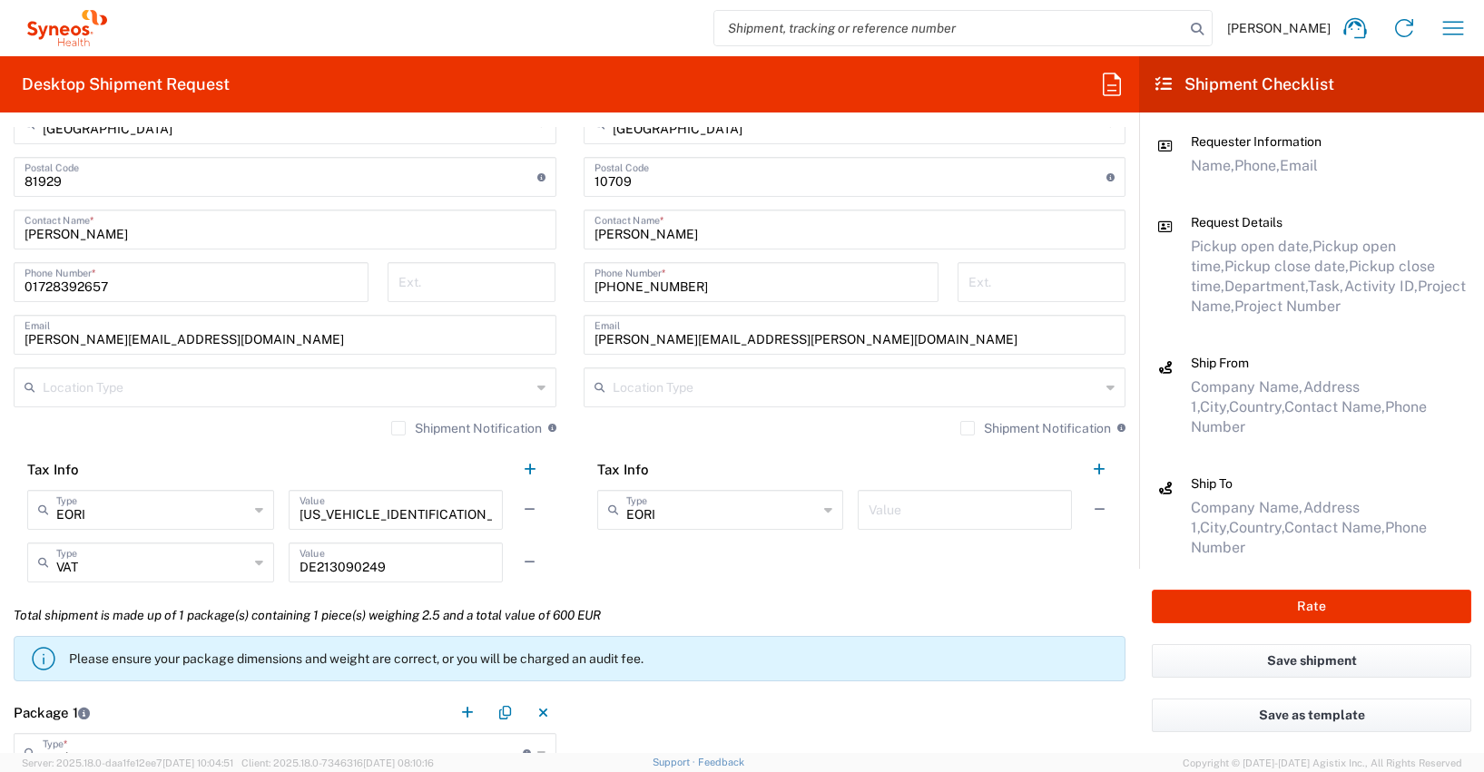
scroll to position [1620, 0]
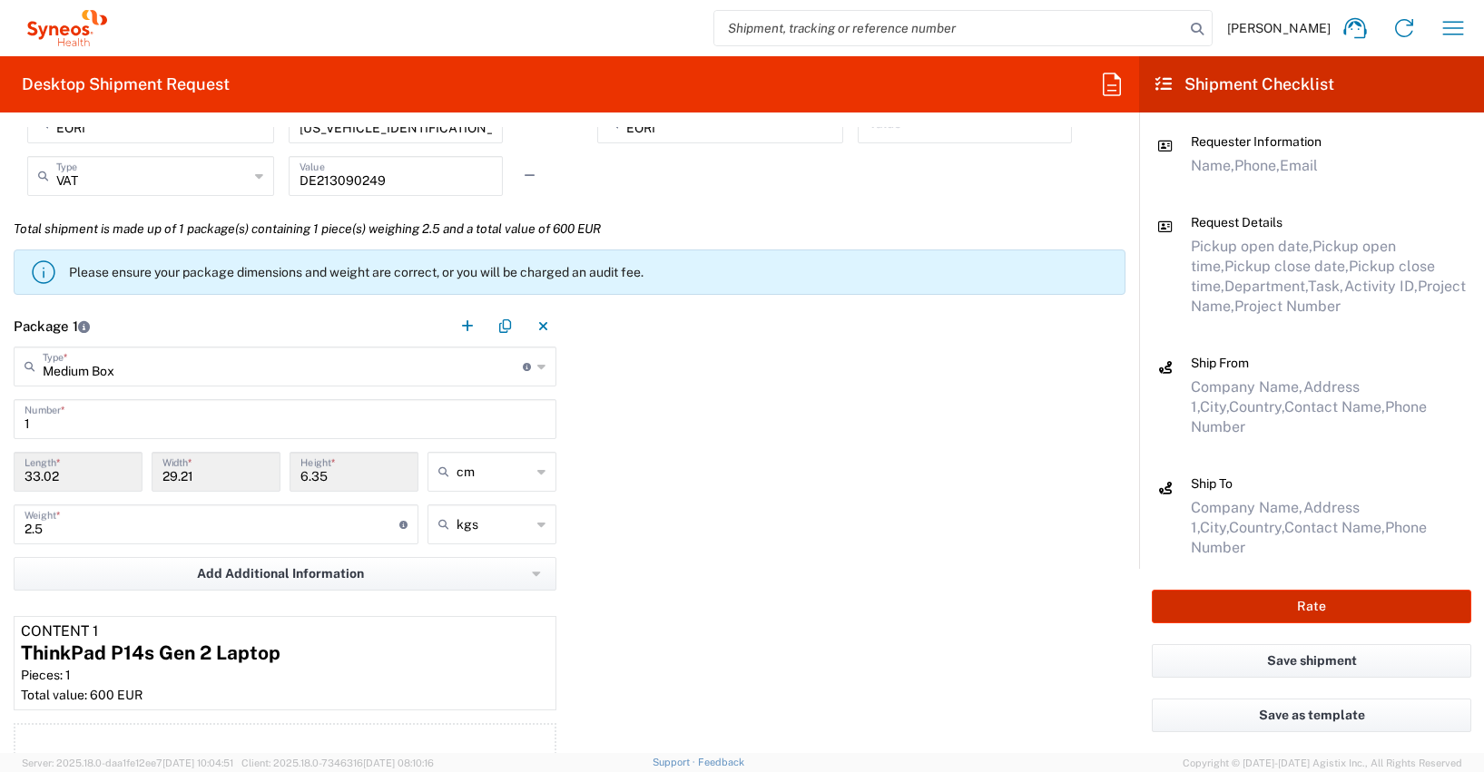
click at [1289, 601] on button "Rate" at bounding box center [1312, 607] width 320 height 34
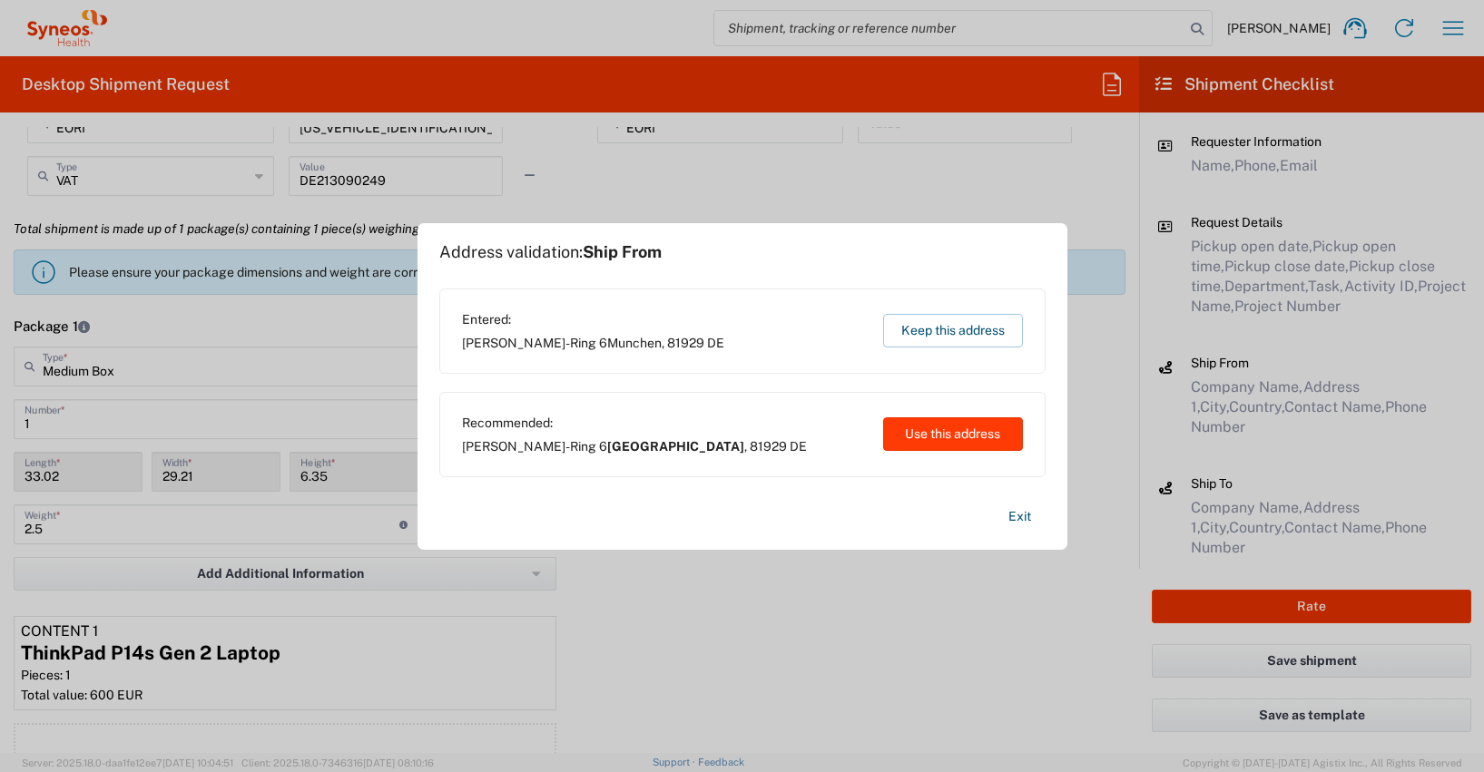
click at [944, 433] on button "Use this address" at bounding box center [953, 435] width 140 height 34
type input "[GEOGRAPHIC_DATA]"
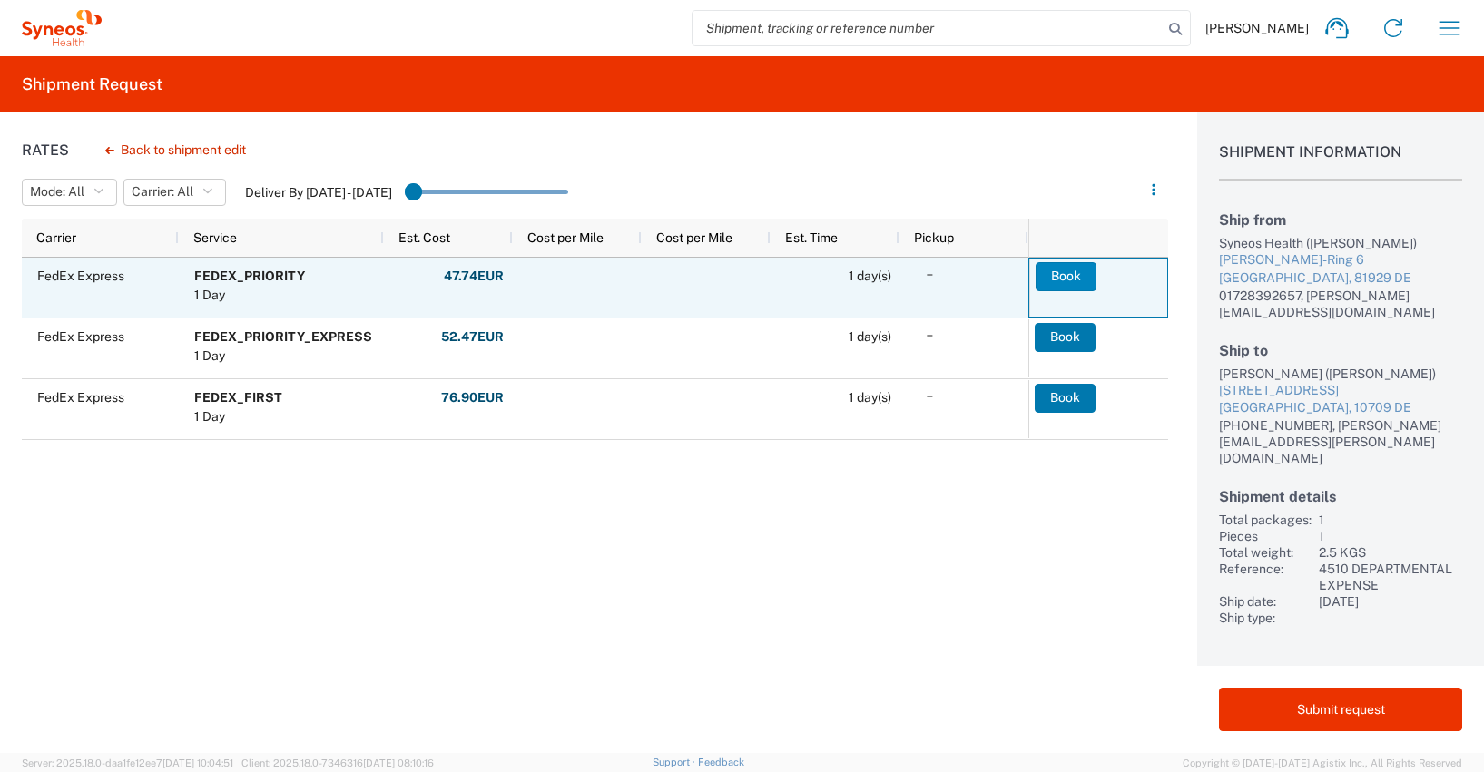
click at [1068, 275] on button "Book" at bounding box center [1066, 276] width 61 height 29
